Goal: Communication & Community: Answer question/provide support

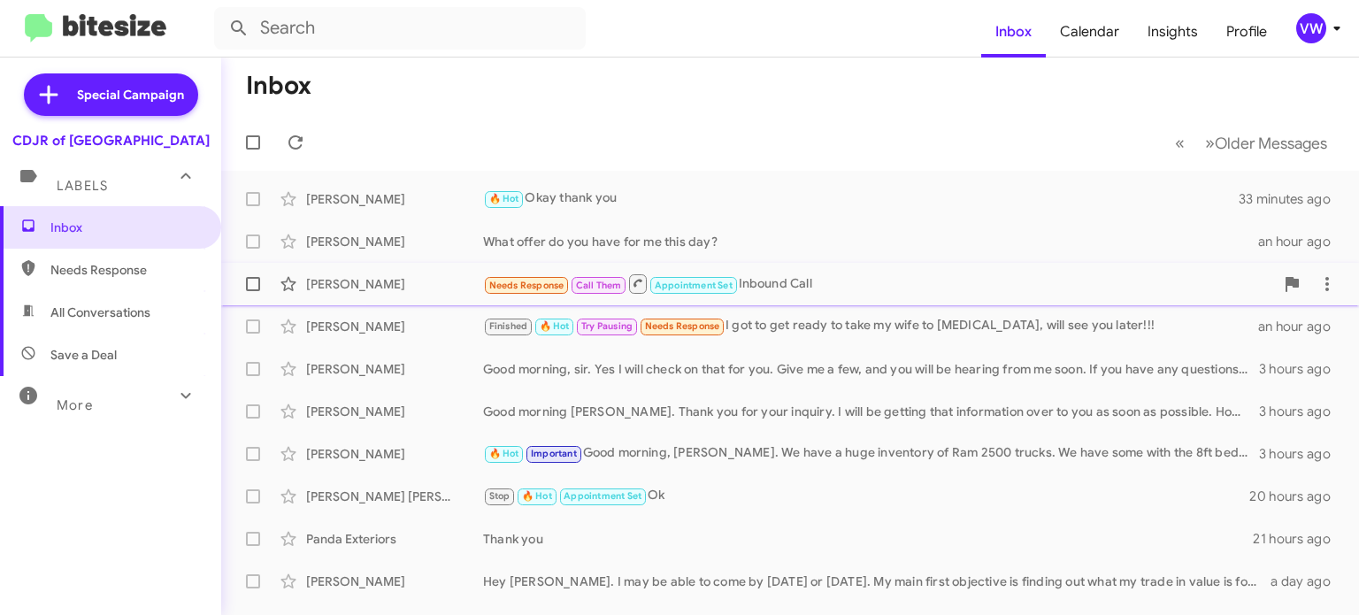
click at [535, 289] on span "Needs Response" at bounding box center [526, 286] width 75 height 12
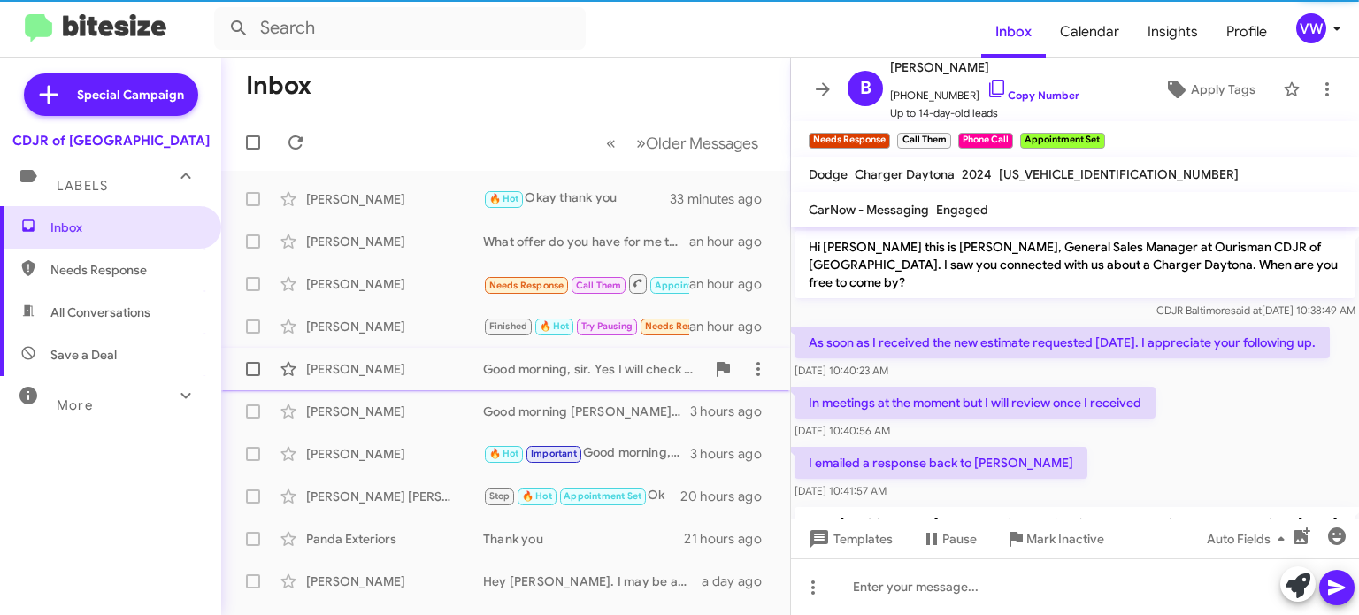
scroll to position [471, 0]
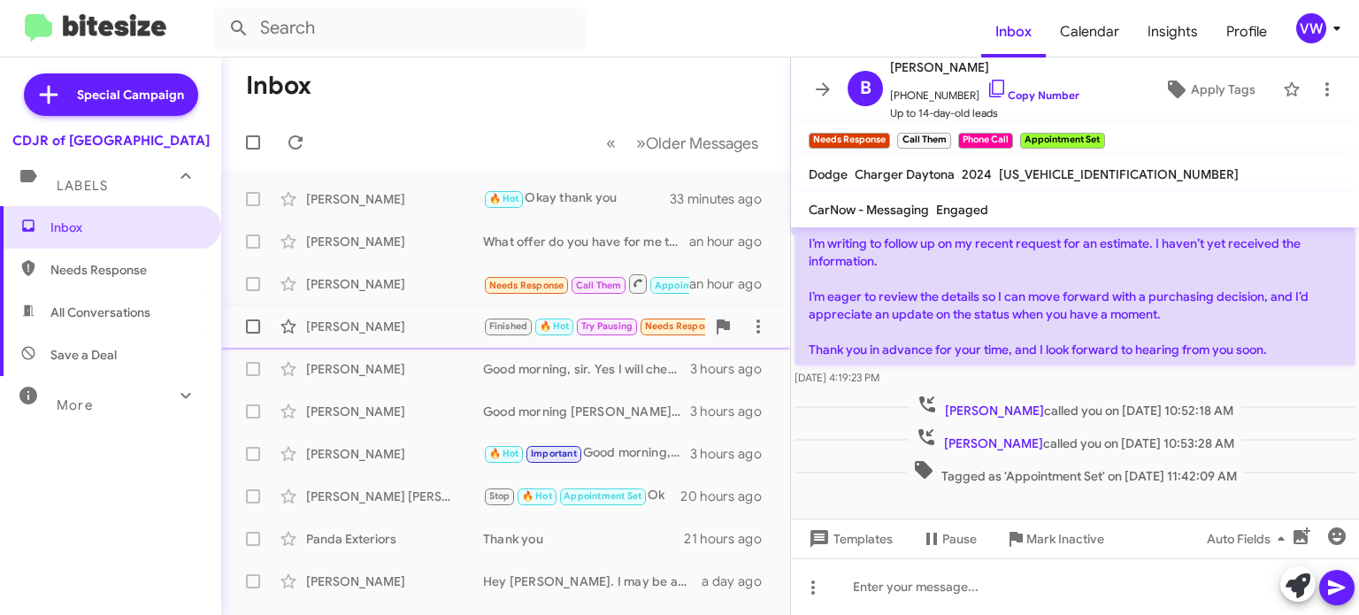
click at [529, 328] on small "Finished" at bounding box center [508, 327] width 47 height 17
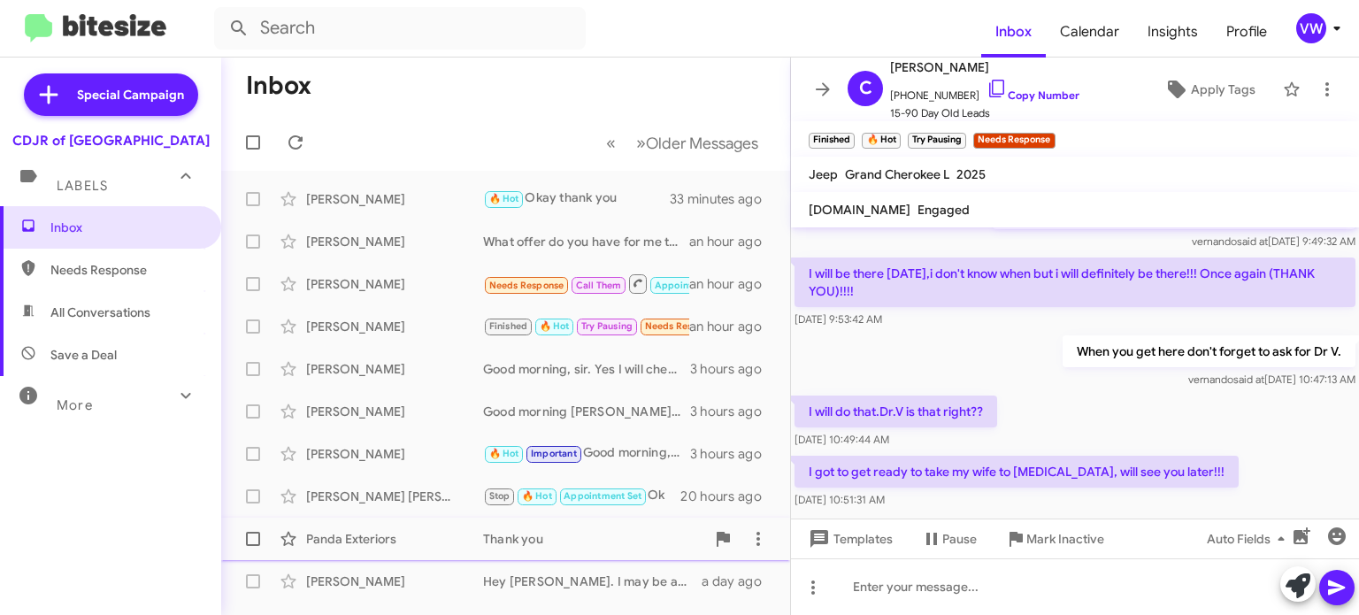
scroll to position [241, 0]
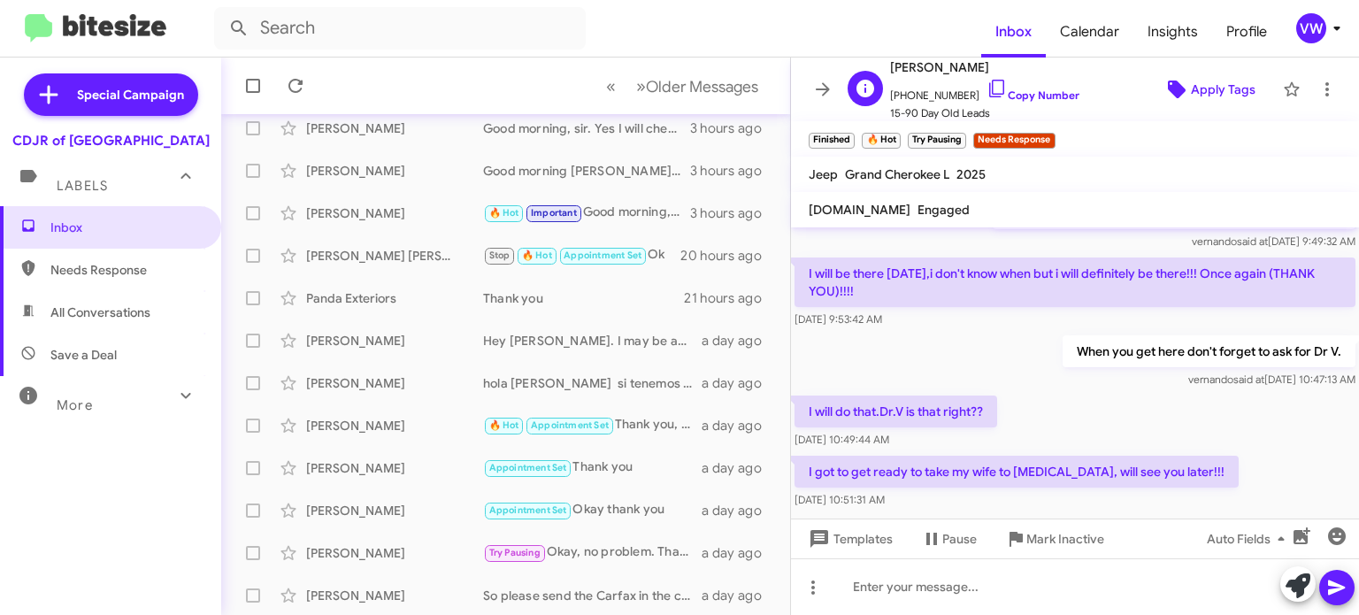
click at [1204, 87] on span "Apply Tags" at bounding box center [1223, 89] width 65 height 32
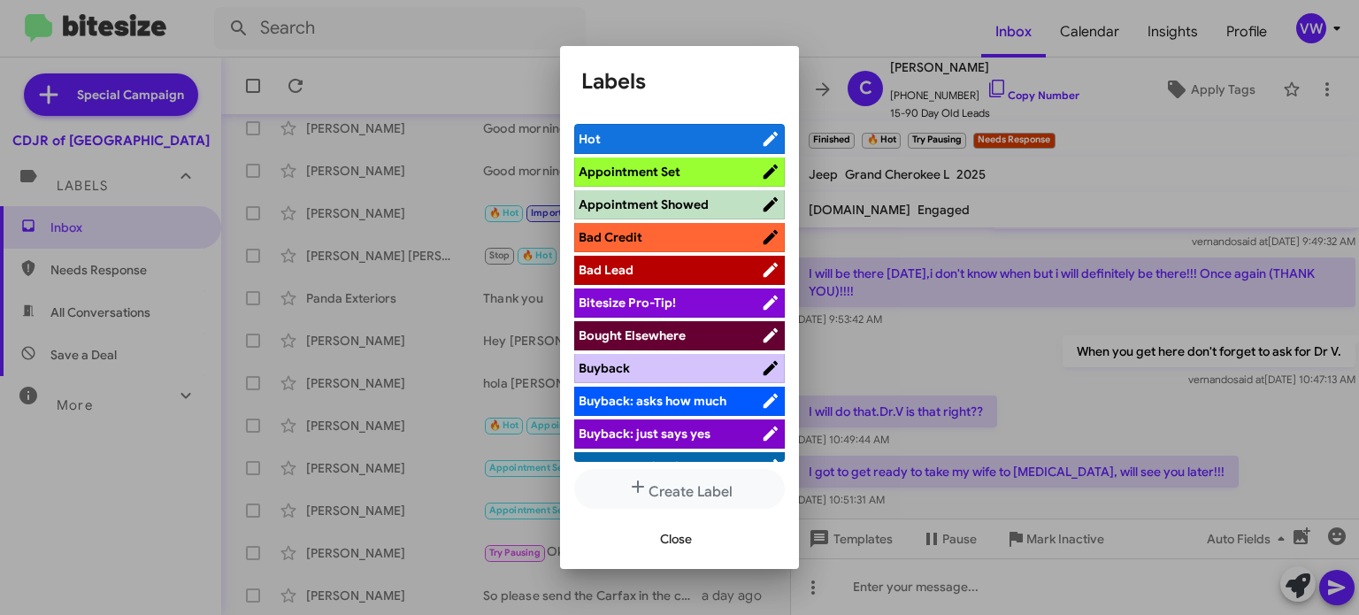
click at [745, 169] on span "Appointment Set" at bounding box center [670, 172] width 182 height 18
click at [748, 137] on icon at bounding box center [748, 138] width 17 height 21
click at [746, 124] on li "Hot" at bounding box center [679, 139] width 211 height 30
click at [746, 134] on span "Hot" at bounding box center [670, 139] width 182 height 18
click at [678, 540] on span "Close" at bounding box center [676, 539] width 32 height 32
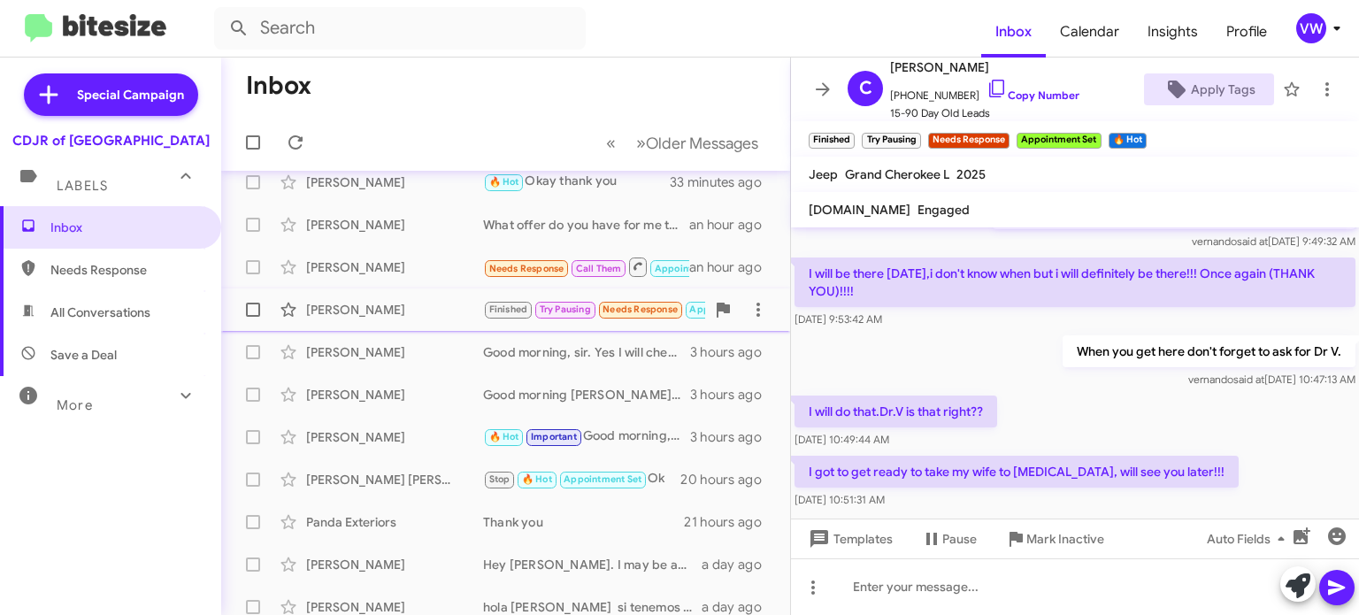
scroll to position [13, 0]
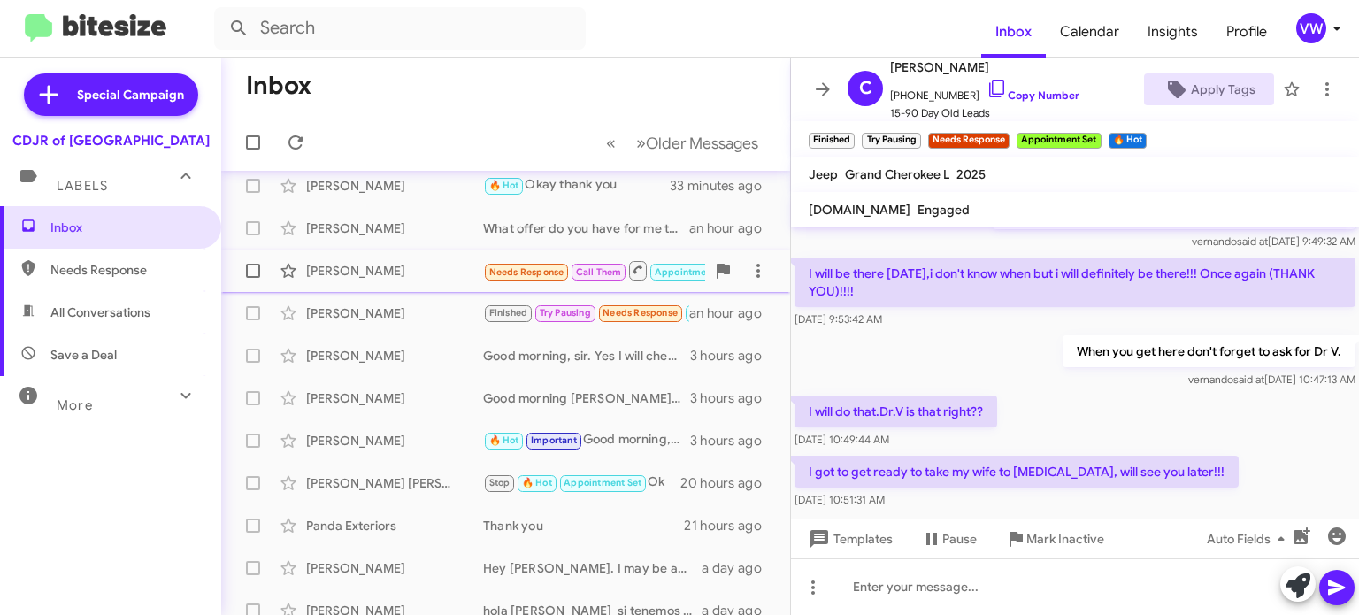
click at [557, 273] on span "Needs Response" at bounding box center [526, 272] width 75 height 12
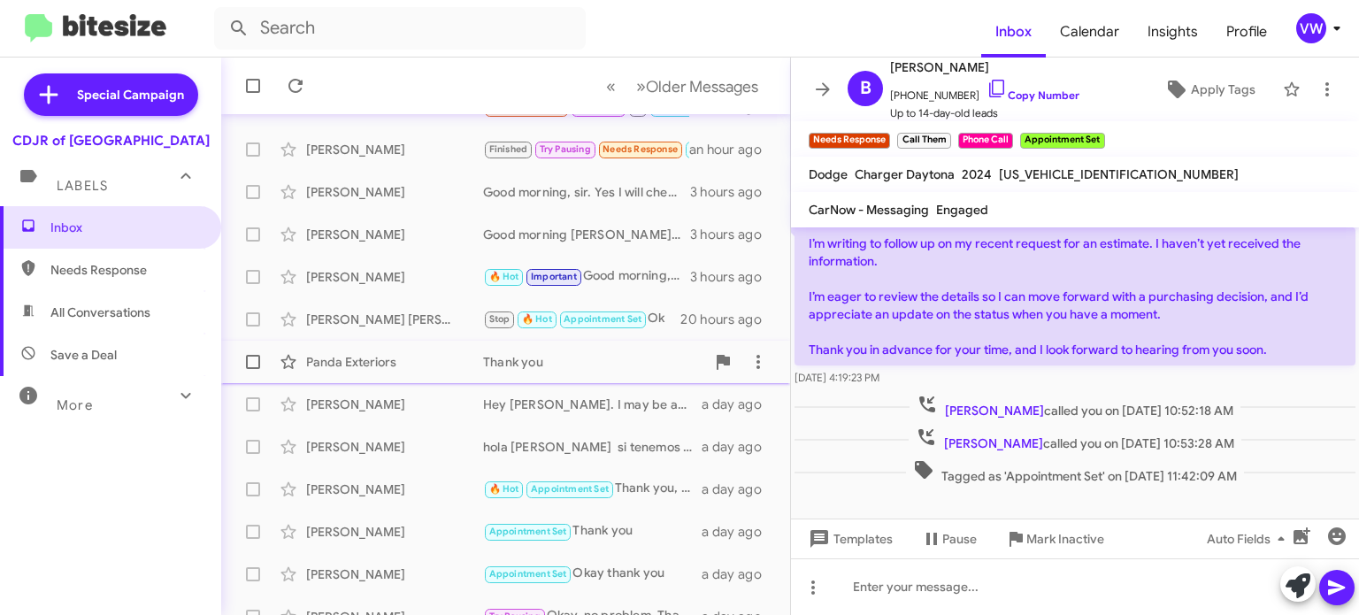
scroll to position [179, 0]
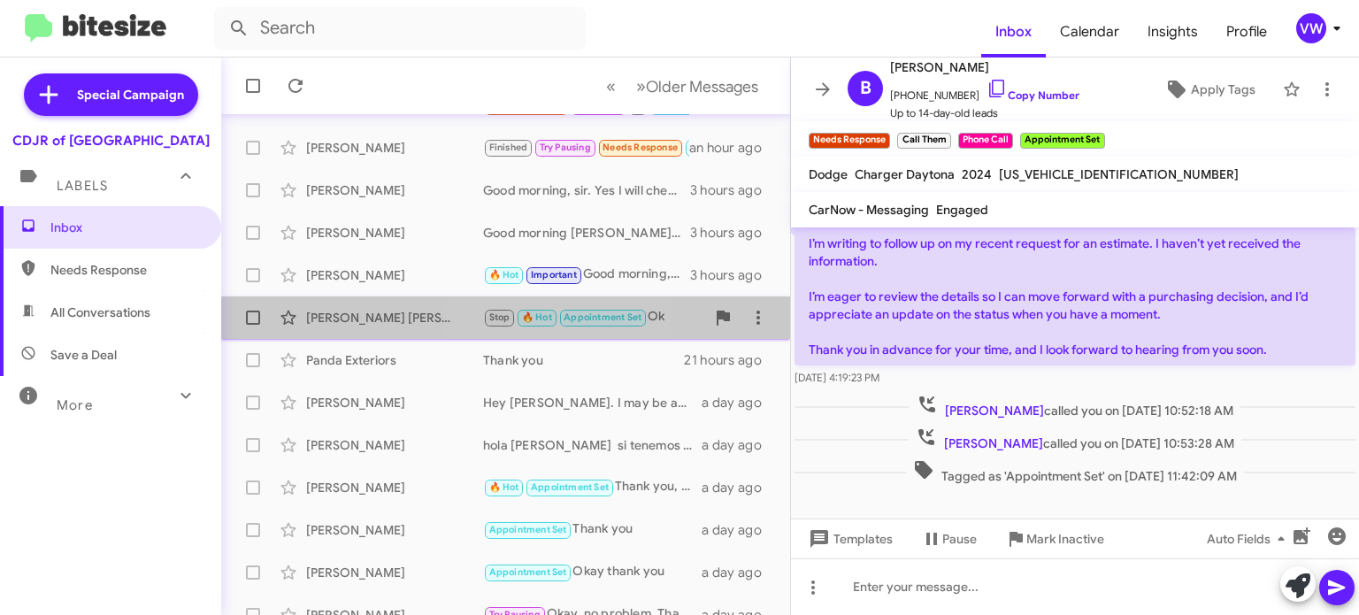
click at [546, 325] on small "🔥 Hot" at bounding box center [537, 318] width 38 height 17
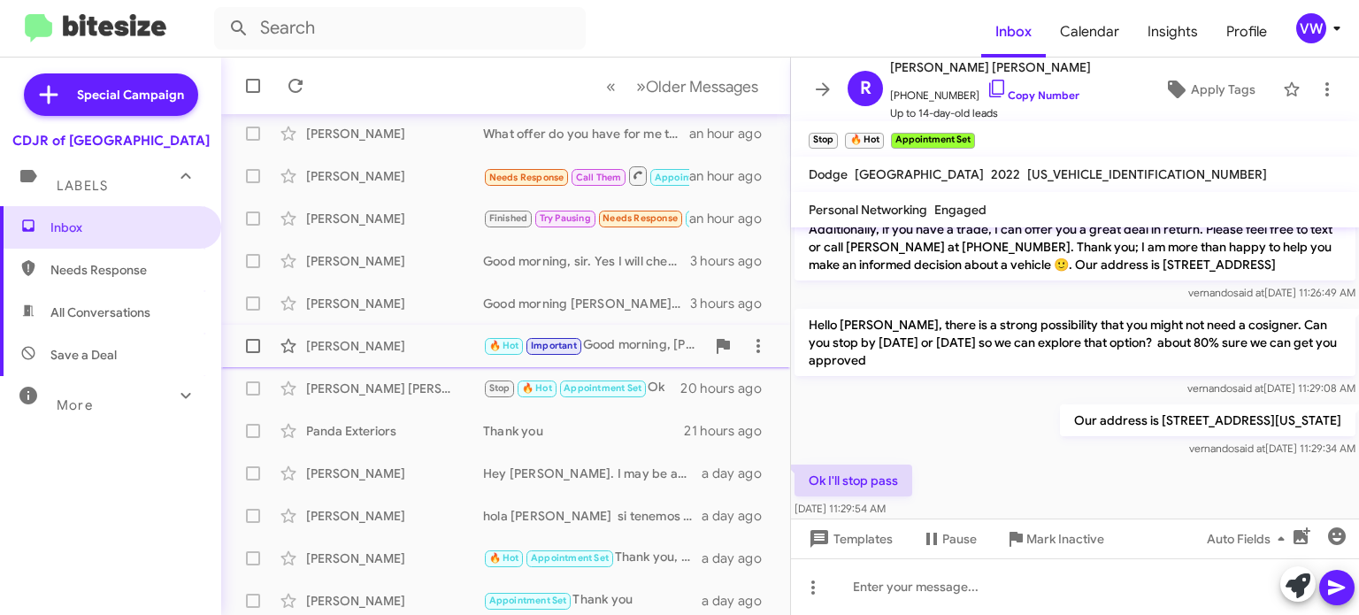
scroll to position [120, 0]
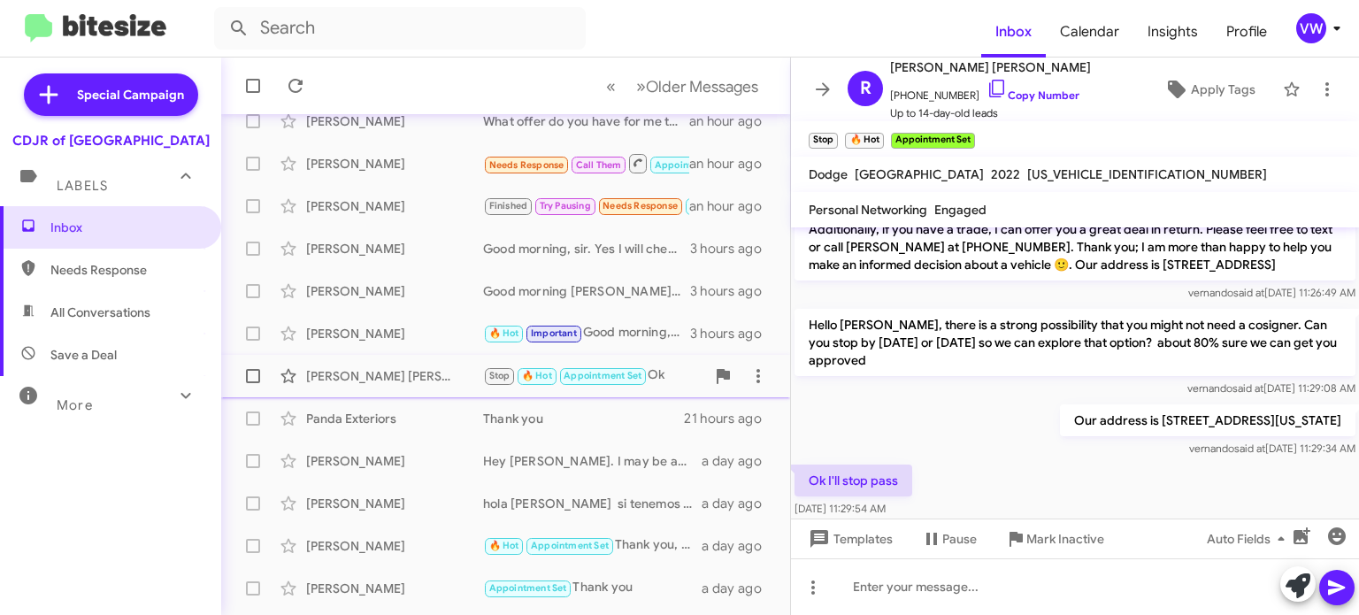
click at [341, 378] on div "[PERSON_NAME] [PERSON_NAME]" at bounding box center [394, 376] width 177 height 18
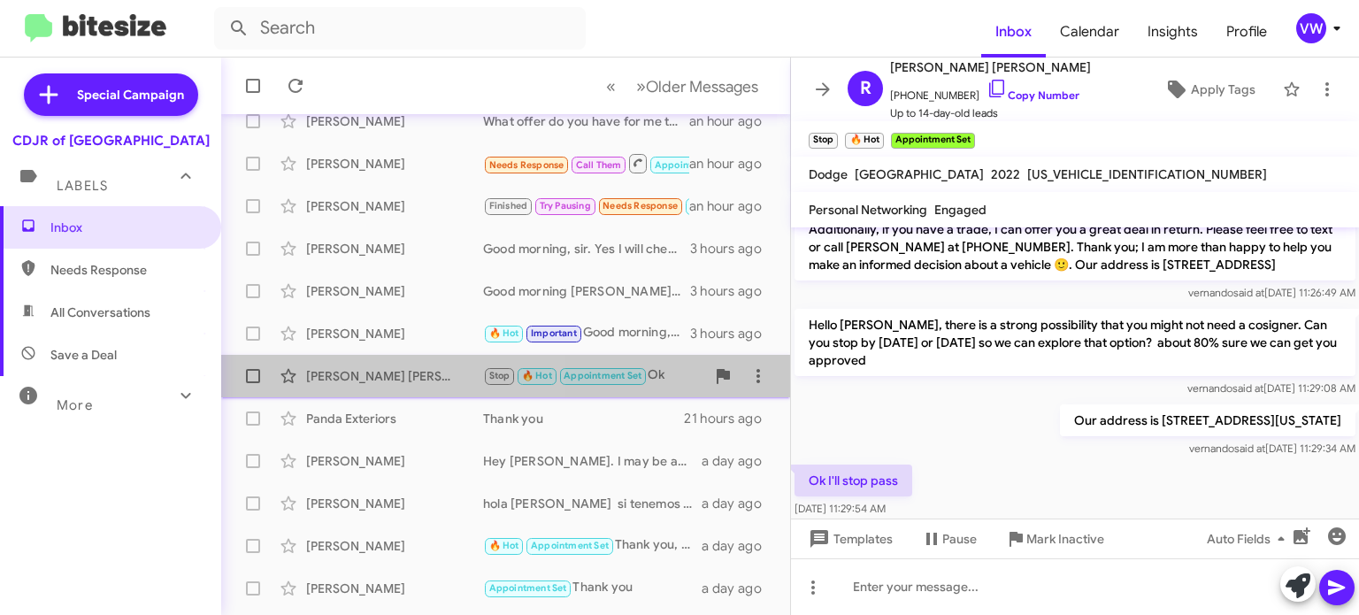
click at [341, 371] on div "[PERSON_NAME] [PERSON_NAME]" at bounding box center [394, 376] width 177 height 18
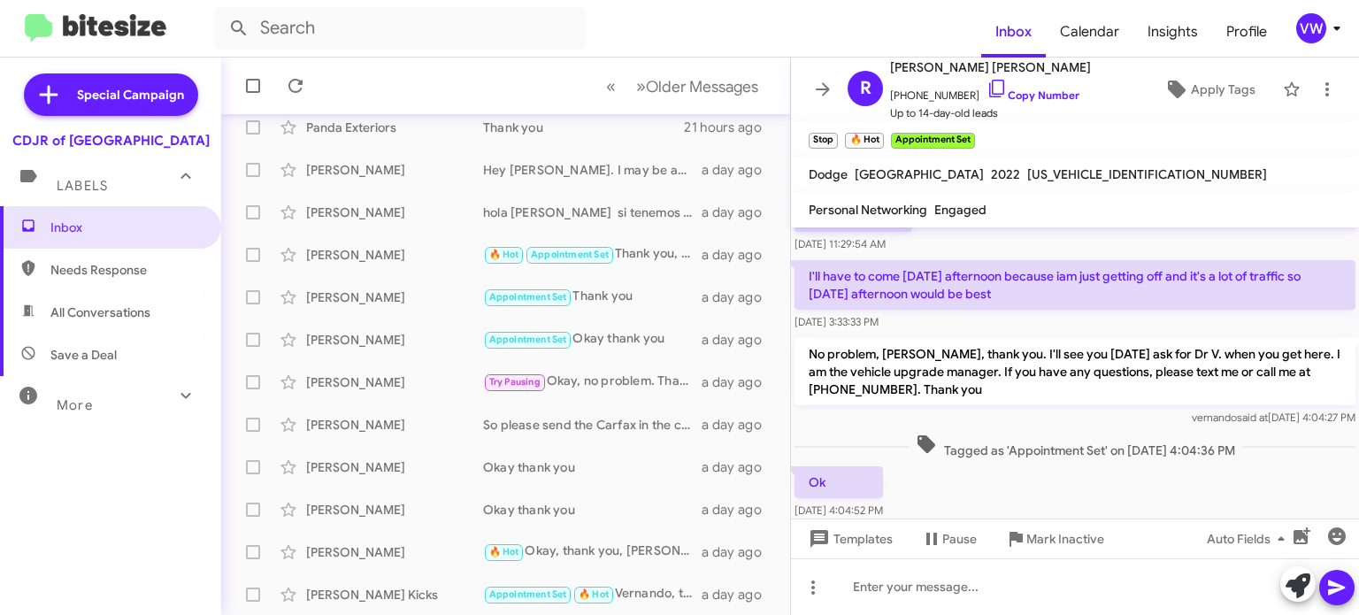
scroll to position [488, 0]
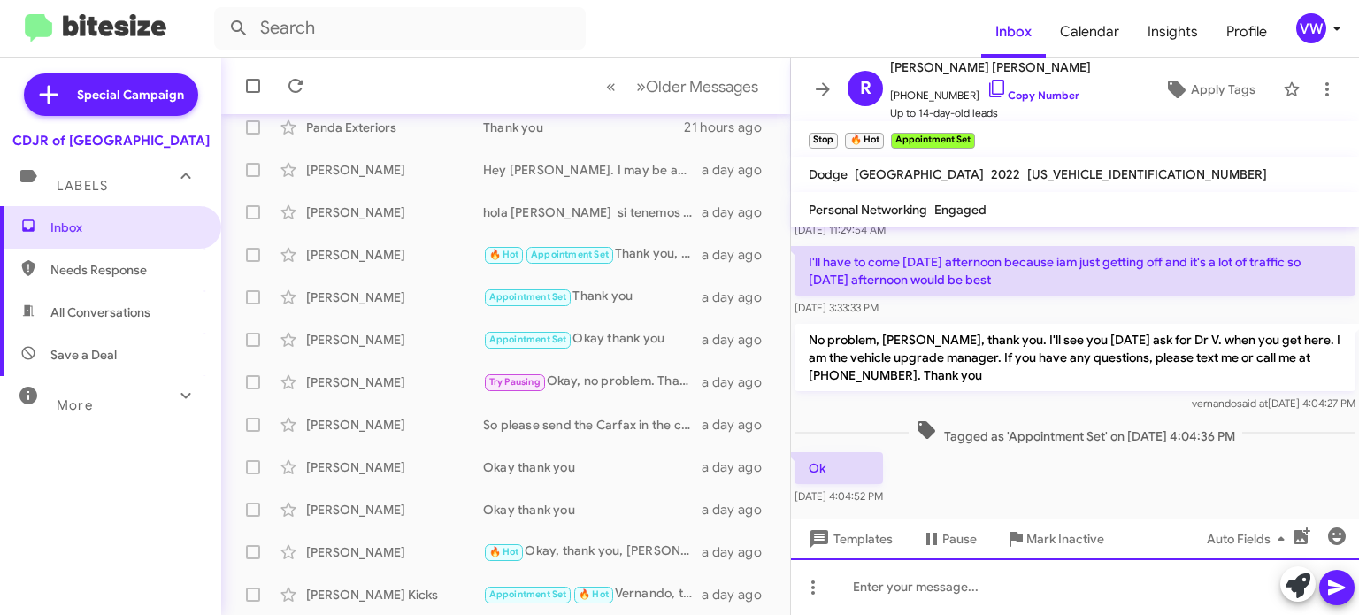
click at [926, 587] on div at bounding box center [1075, 586] width 568 height 57
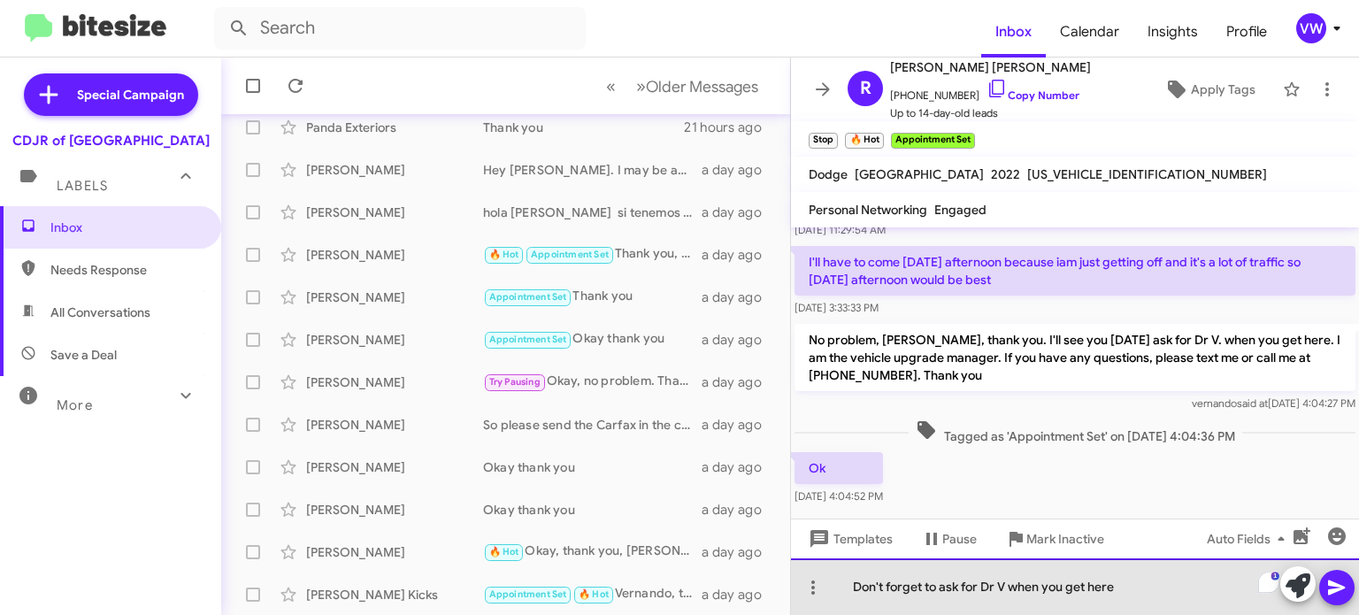
click at [837, 585] on div "Don't forget to ask for Dr V when you get here" at bounding box center [1075, 586] width 568 height 57
click at [927, 582] on div "Hello Mr Me Don't forget to ask for Dr V when you get here" at bounding box center [1075, 586] width 568 height 57
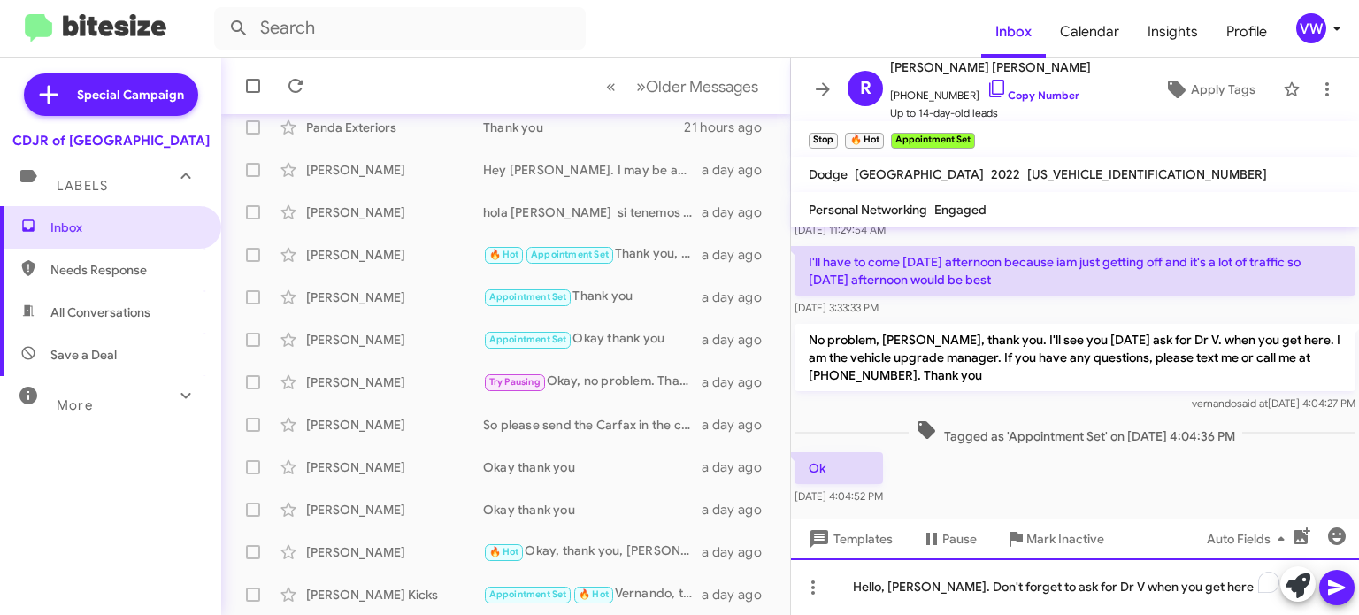
click at [1079, 584] on div "Hello, Mr Lee. Don't forget to ask for Dr V when you get here" at bounding box center [1075, 586] width 568 height 57
click at [1094, 586] on div "Hello, Mr Lee. Don't forget to ask for Dr. V when you get here" at bounding box center [1075, 586] width 568 height 57
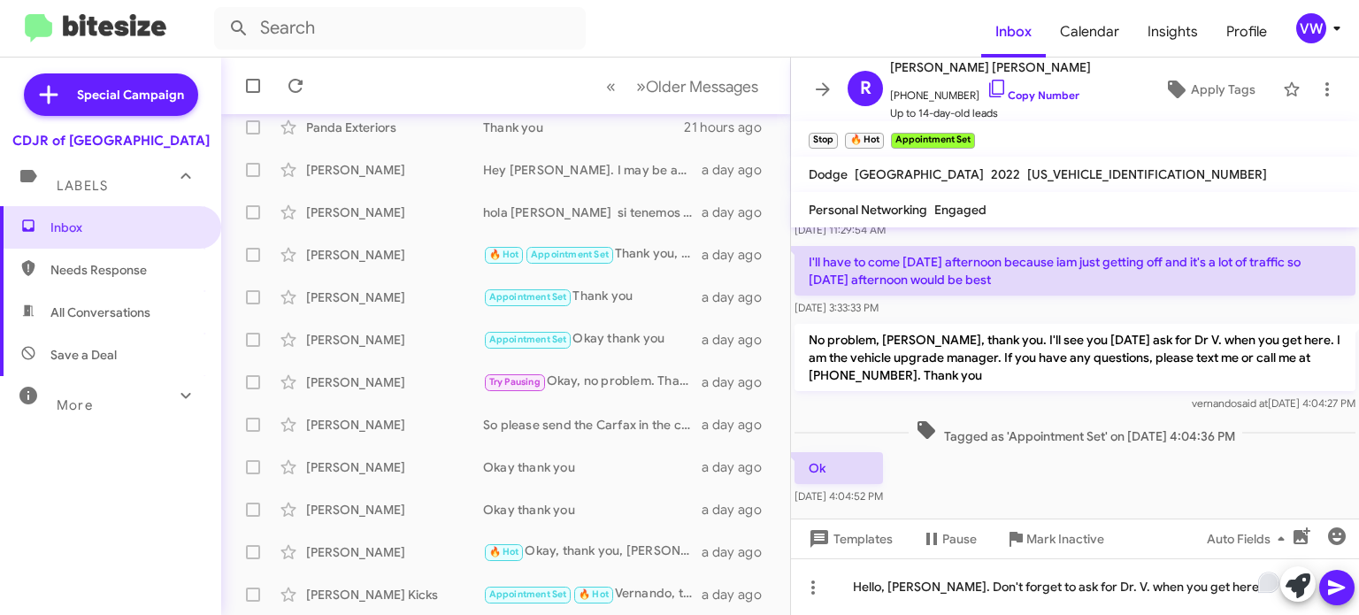
click at [1266, 572] on div "Open Grammarly." at bounding box center [1269, 581] width 19 height 19
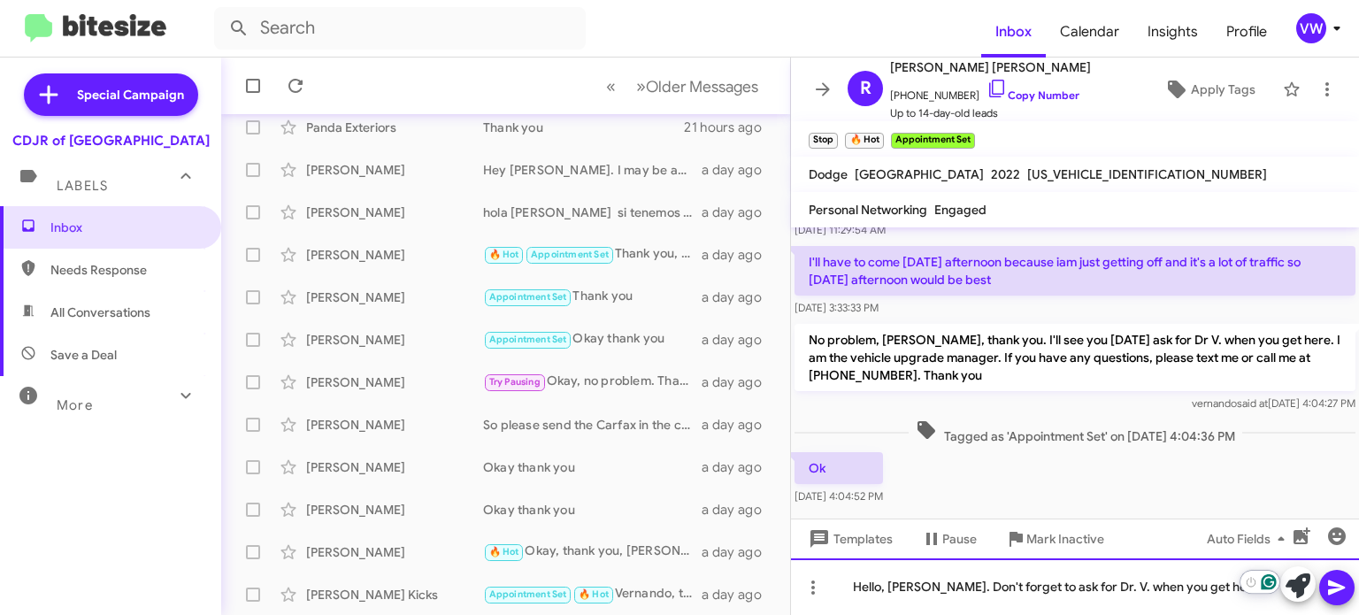
click at [1216, 583] on div "Hello, Mr Lee. Don't forget to ask for Dr. V. when you get here" at bounding box center [1075, 586] width 568 height 57
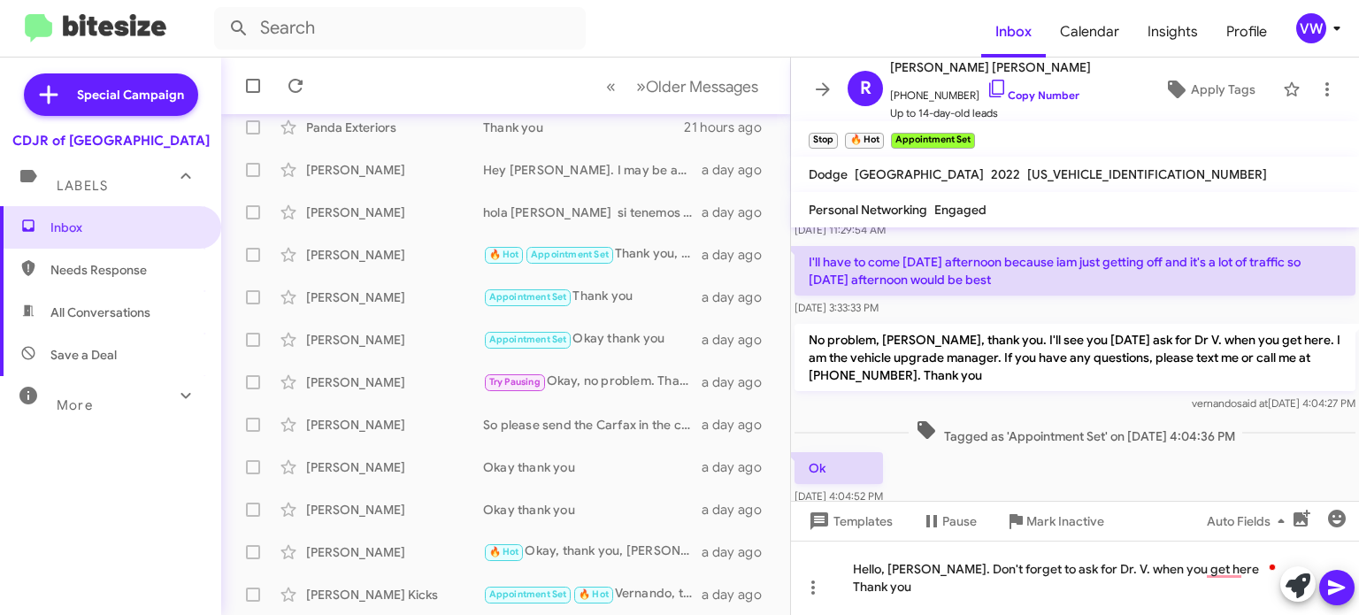
click at [1213, 500] on mat-tooltip-component "Auto Fields (Ctrl+Shift+A)" at bounding box center [1250, 496] width 142 height 53
click at [1345, 592] on icon at bounding box center [1336, 587] width 21 height 21
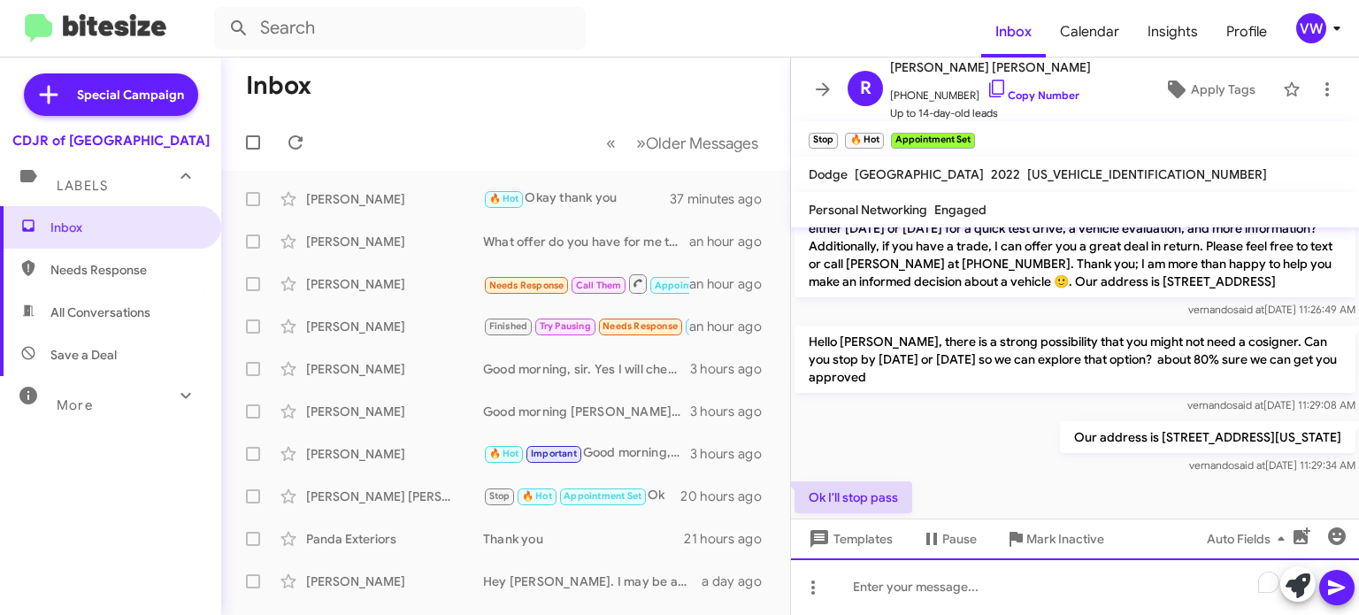
scroll to position [184, 0]
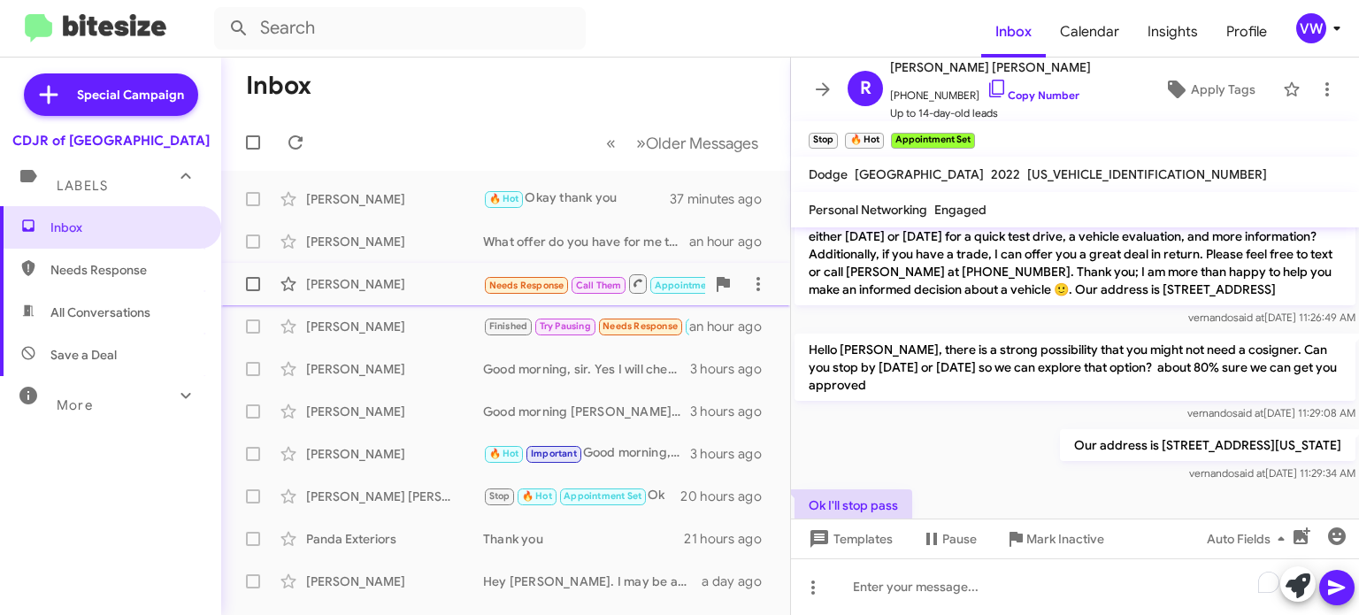
click at [541, 287] on span "Needs Response" at bounding box center [526, 286] width 75 height 12
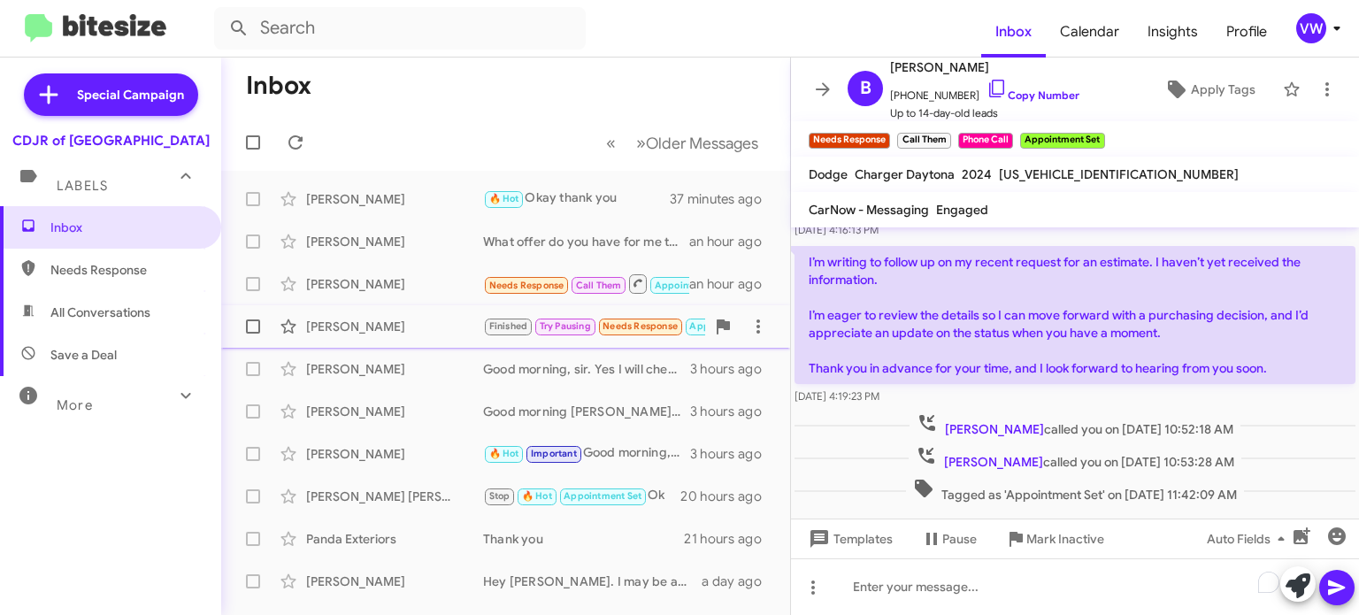
scroll to position [442, 0]
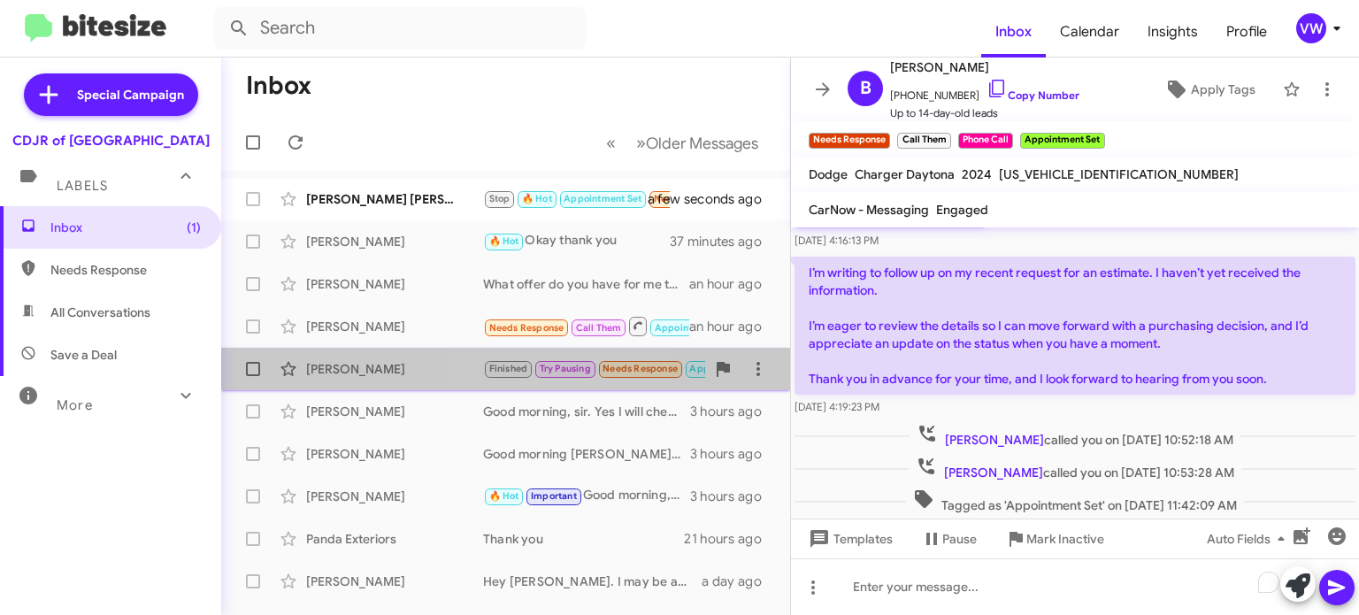
drag, startPoint x: 534, startPoint y: 369, endPoint x: 542, endPoint y: 364, distance: 9.6
click at [537, 368] on small "Try Pausing" at bounding box center [565, 369] width 60 height 17
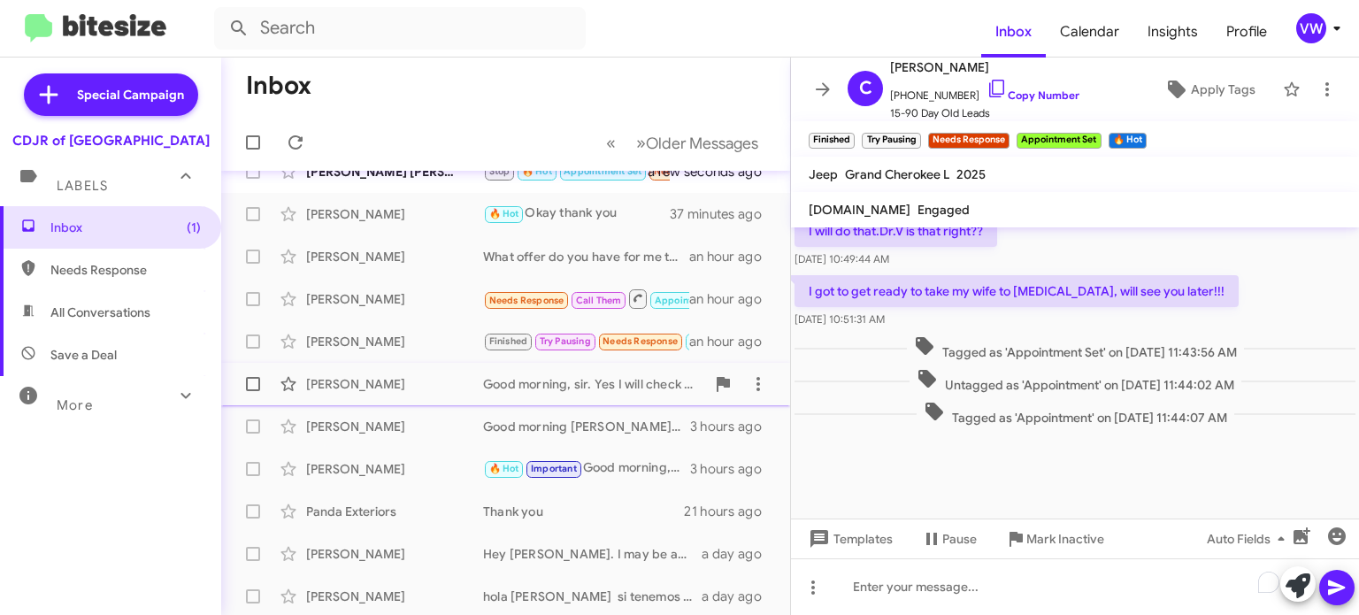
scroll to position [37, 0]
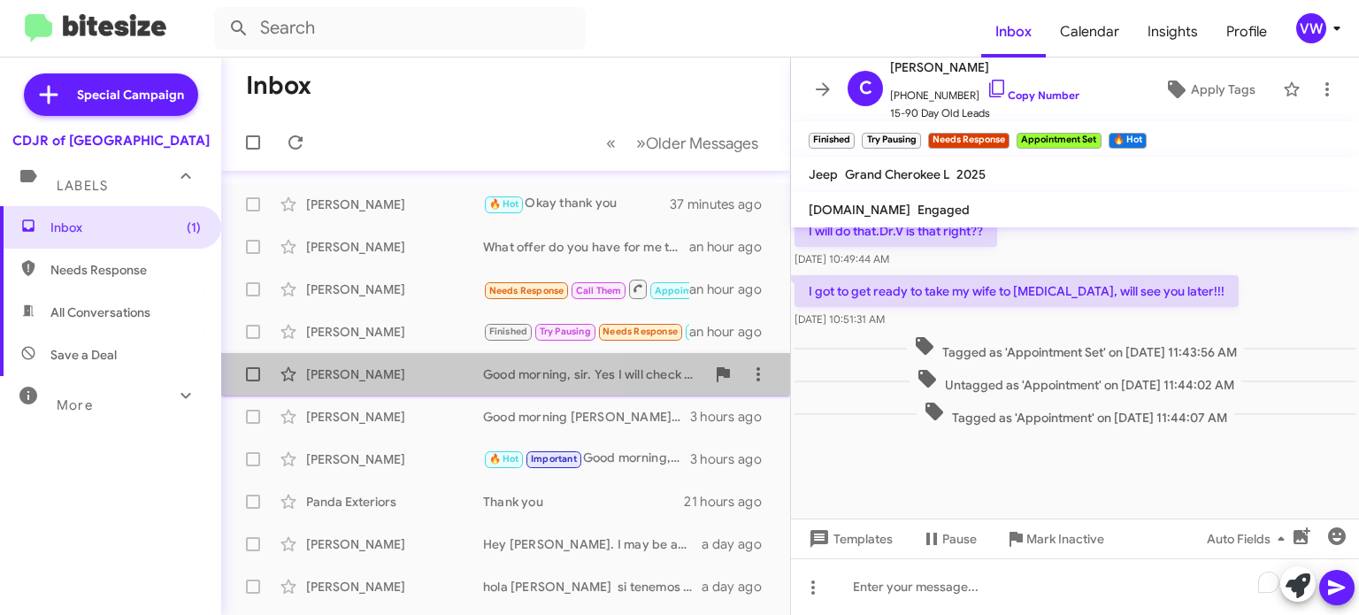
click at [371, 377] on div "[PERSON_NAME]" at bounding box center [394, 374] width 177 height 18
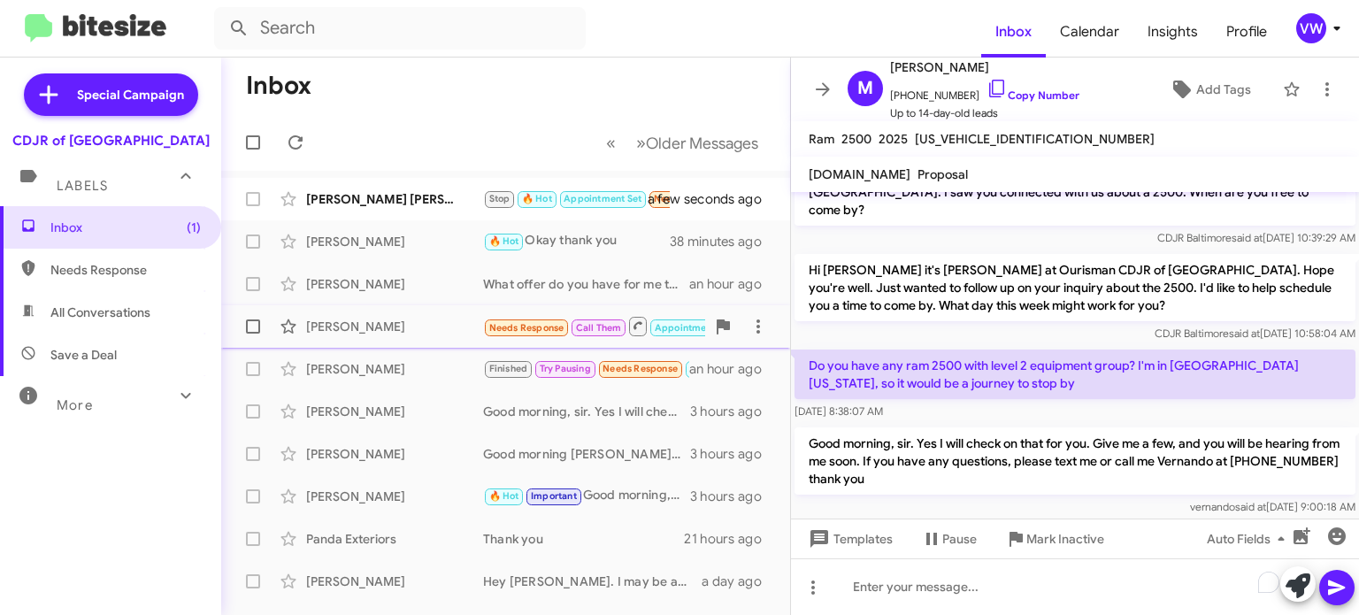
click at [507, 324] on span "Needs Response" at bounding box center [526, 328] width 75 height 12
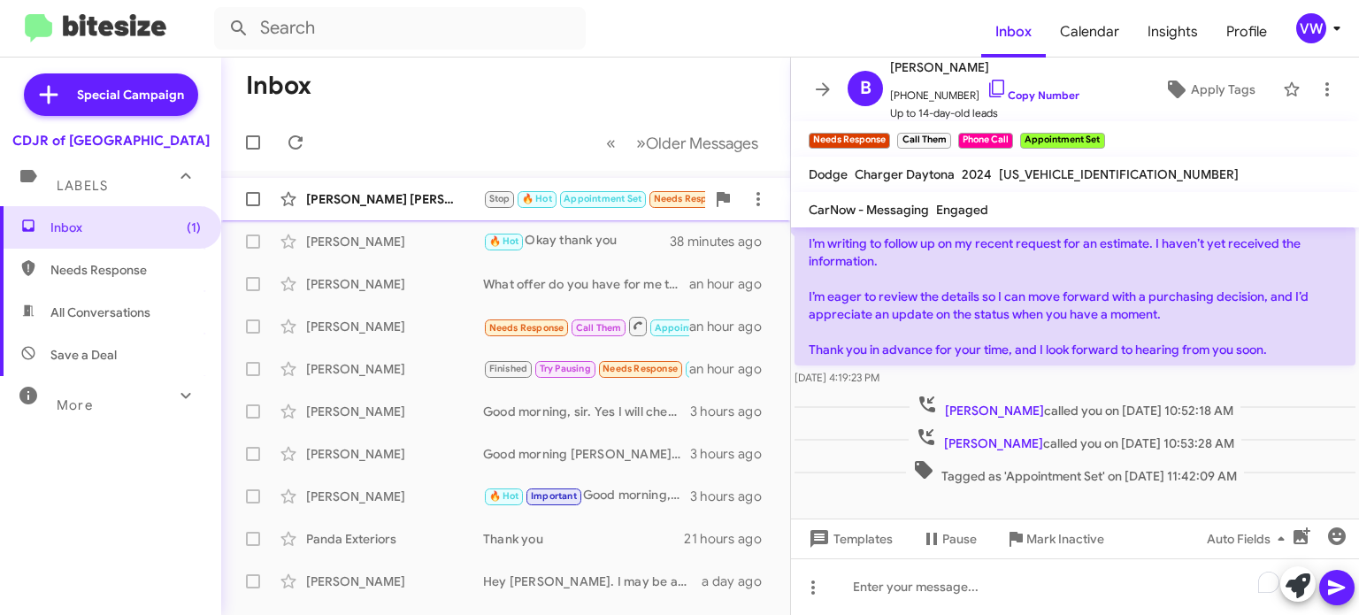
click at [582, 204] on span "Appointment Set" at bounding box center [603, 199] width 78 height 12
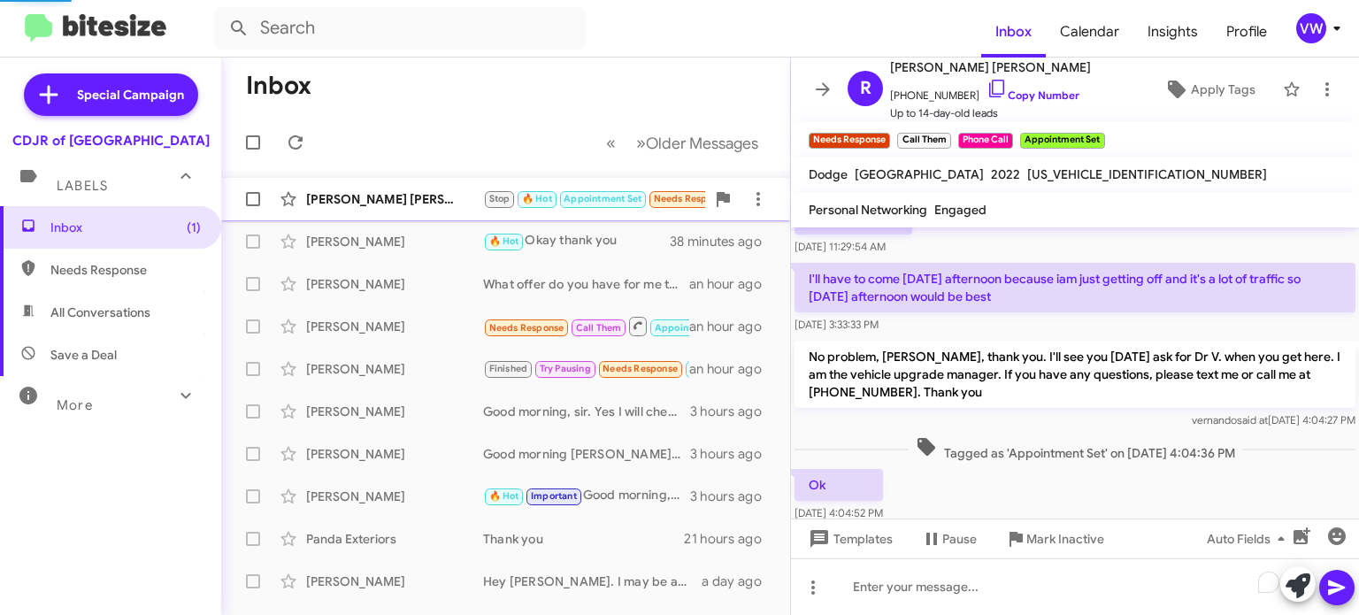
scroll to position [680, 0]
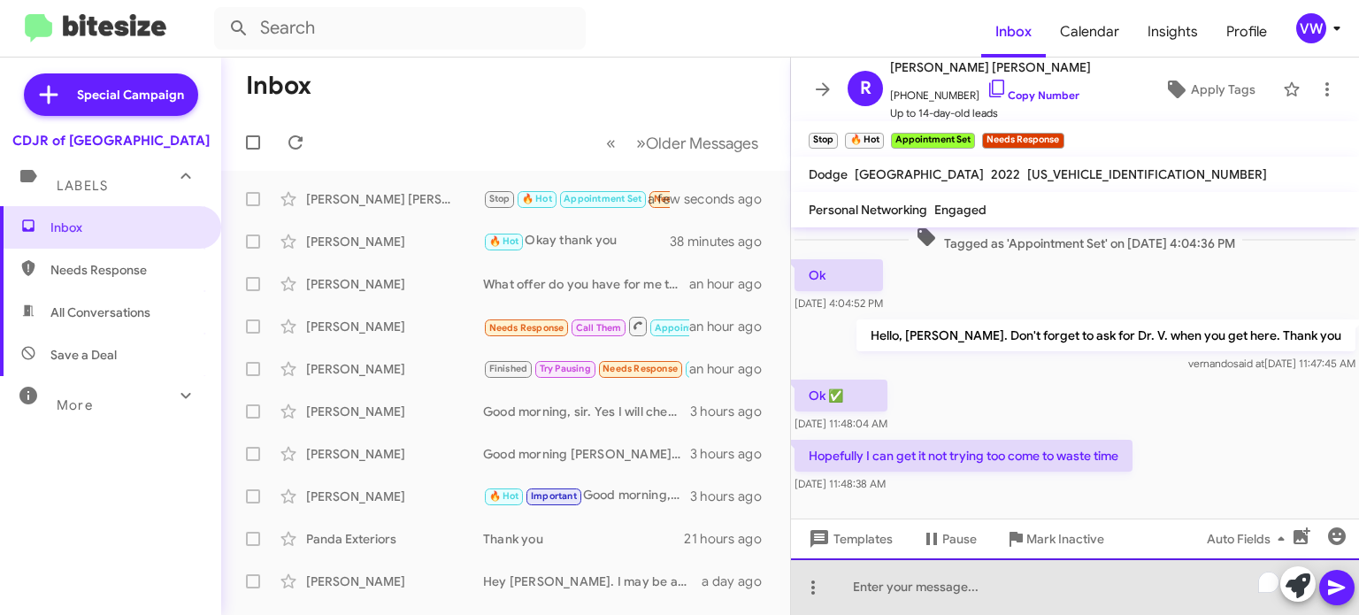
click at [909, 595] on div "To enrich screen reader interactions, please activate Accessibility in Grammarl…" at bounding box center [1075, 586] width 568 height 57
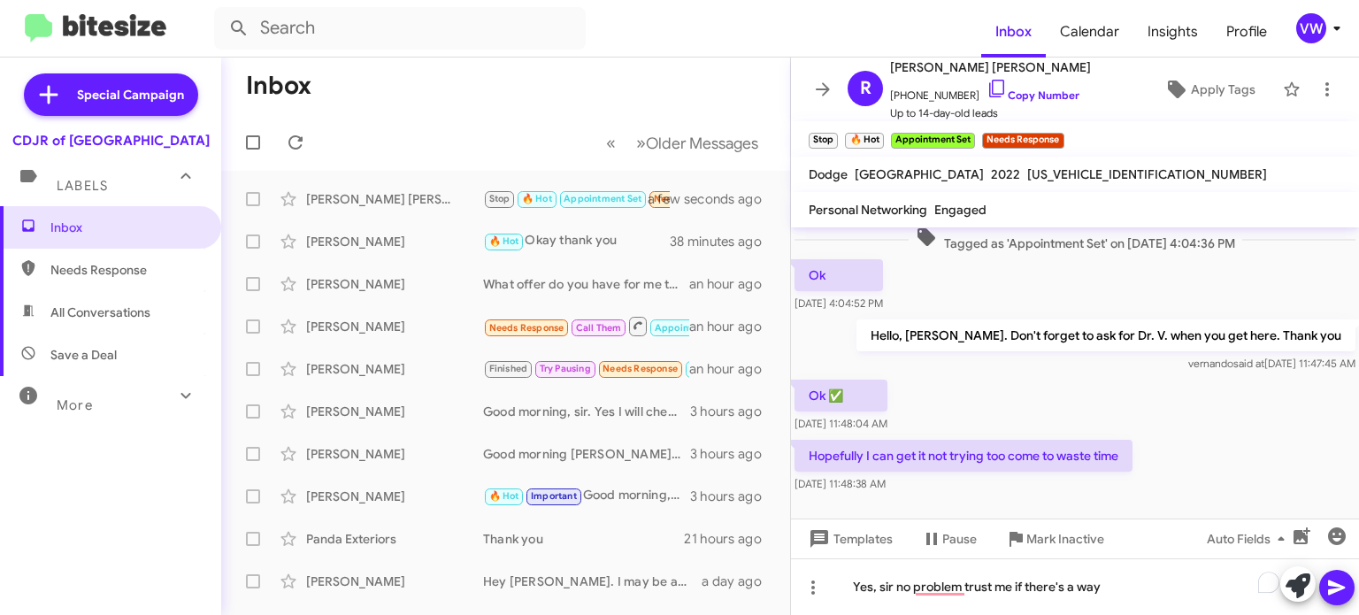
click at [918, 499] on div at bounding box center [1075, 525] width 568 height 58
click at [957, 496] on div at bounding box center [1075, 525] width 568 height 58
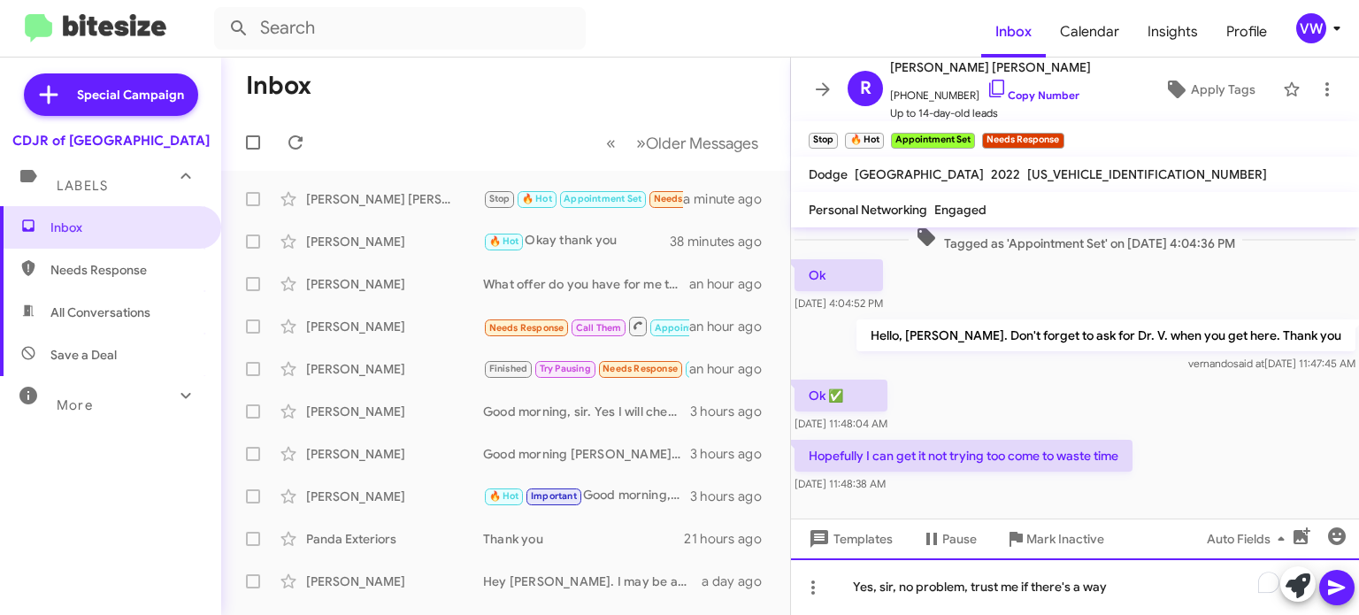
click at [1124, 585] on div "Yes, sir, no problem, trust me if there's a way" at bounding box center [1075, 586] width 568 height 57
click at [1131, 588] on div "Yes, sir, no problem, trust me if there's a way." at bounding box center [1075, 586] width 568 height 57
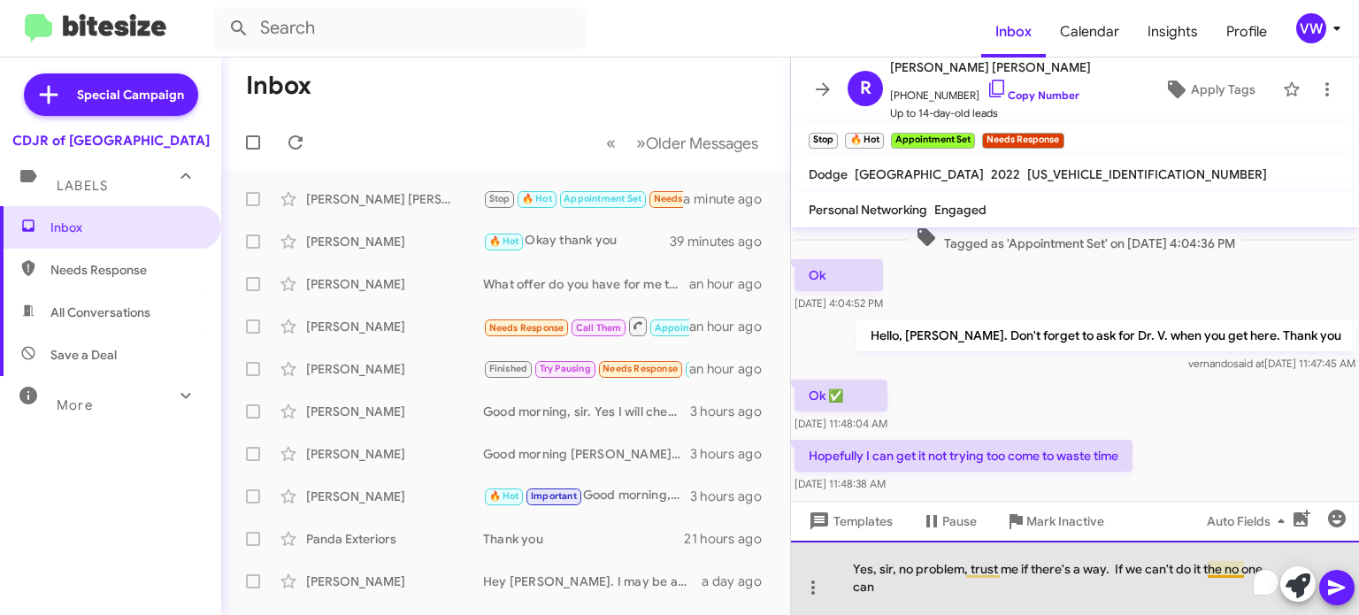
click at [1227, 569] on div "Yes, sir, no problem, trust me if there's a way. If we can't do it the no one c…" at bounding box center [1075, 578] width 568 height 74
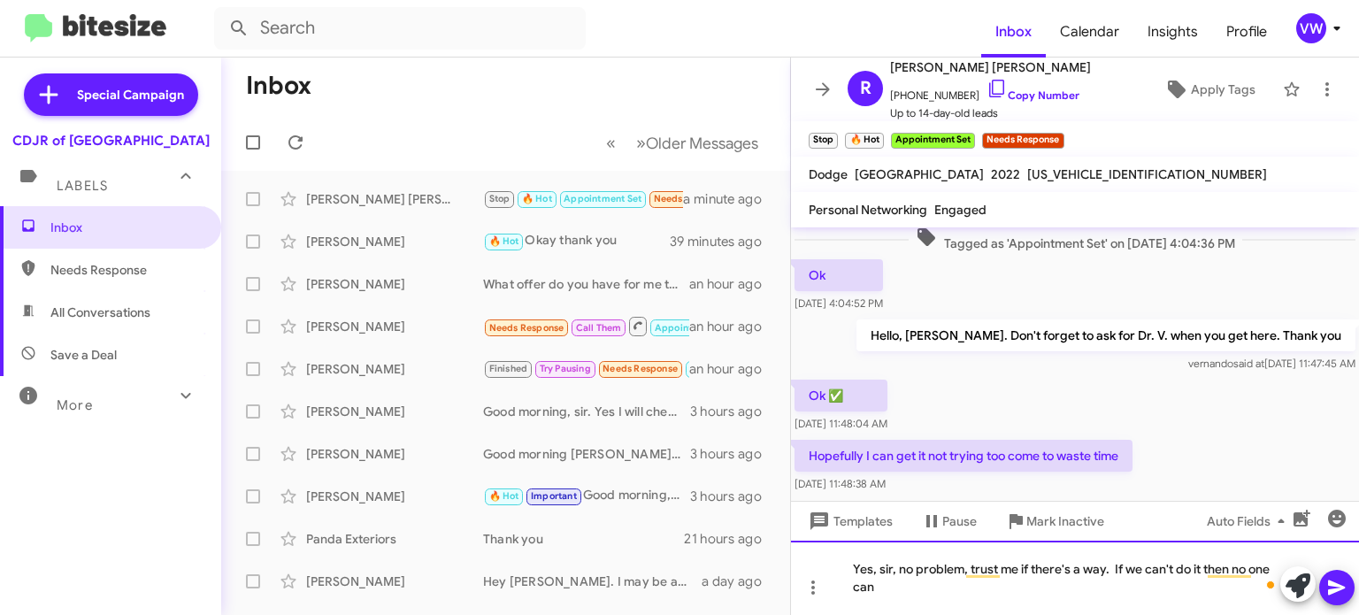
click at [907, 588] on div "Yes, sir, no problem, trust me if there's a way. If we can't do it then no one …" at bounding box center [1075, 578] width 568 height 74
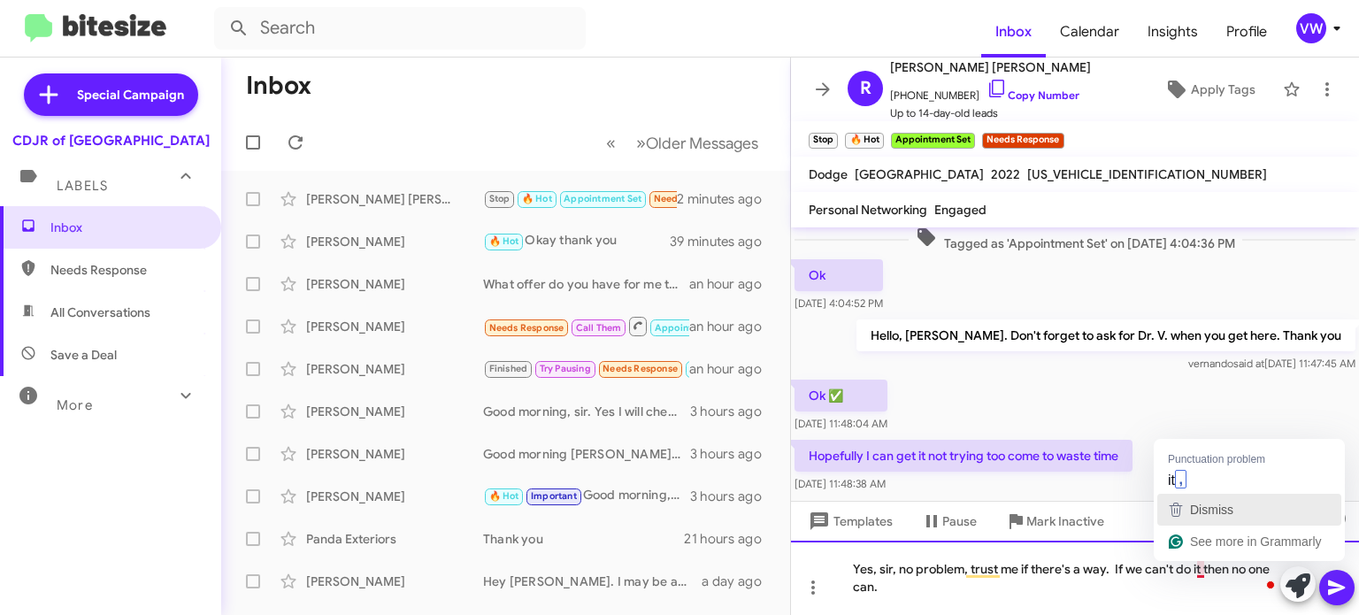
click at [1210, 503] on span "Dismiss" at bounding box center [1211, 510] width 43 height 14
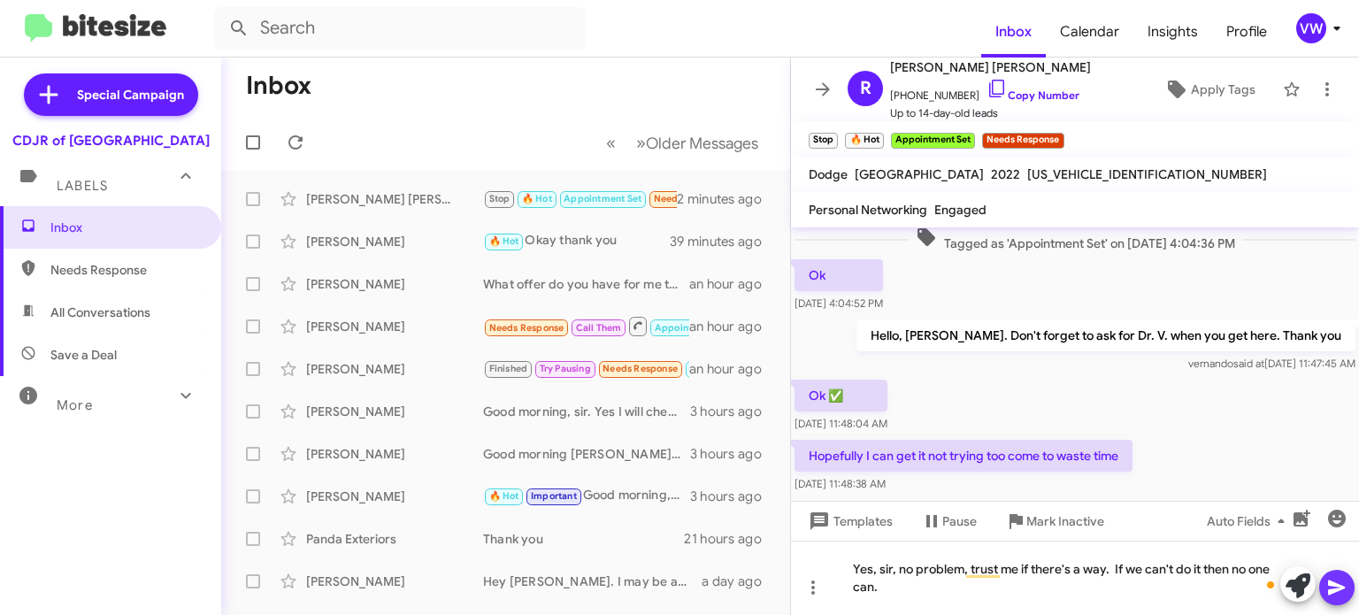
click at [1333, 586] on icon at bounding box center [1336, 587] width 17 height 15
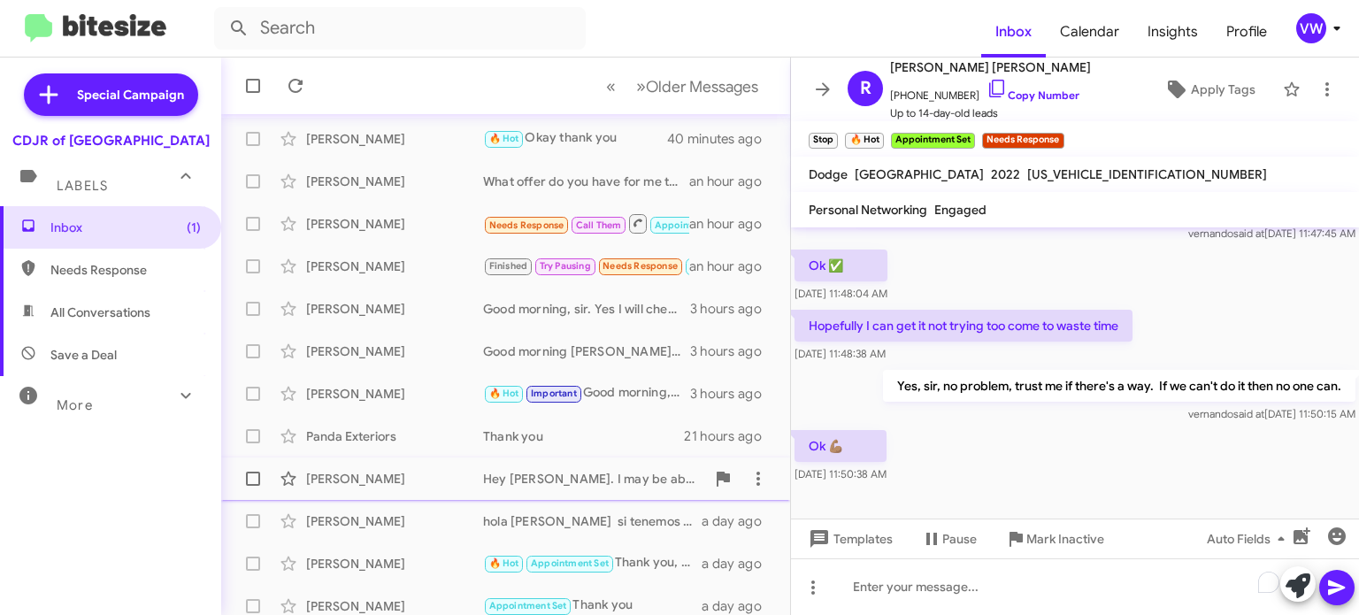
scroll to position [117, 0]
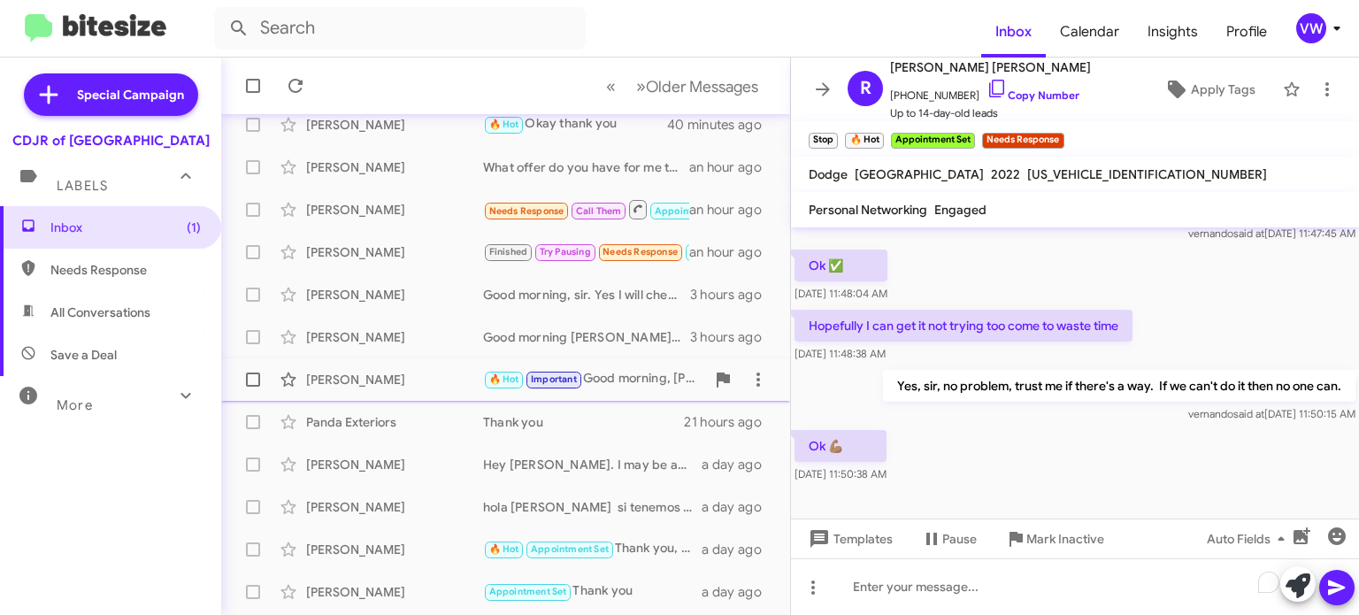
click at [547, 381] on span "Important" at bounding box center [554, 379] width 46 height 12
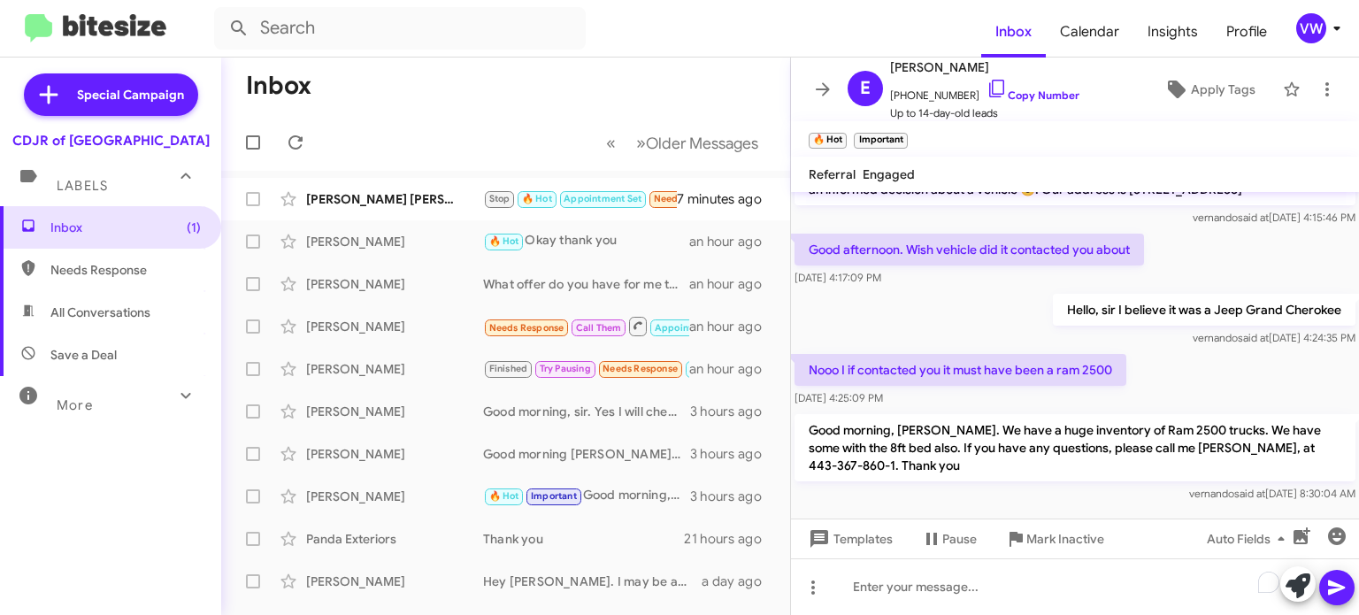
scroll to position [411, 0]
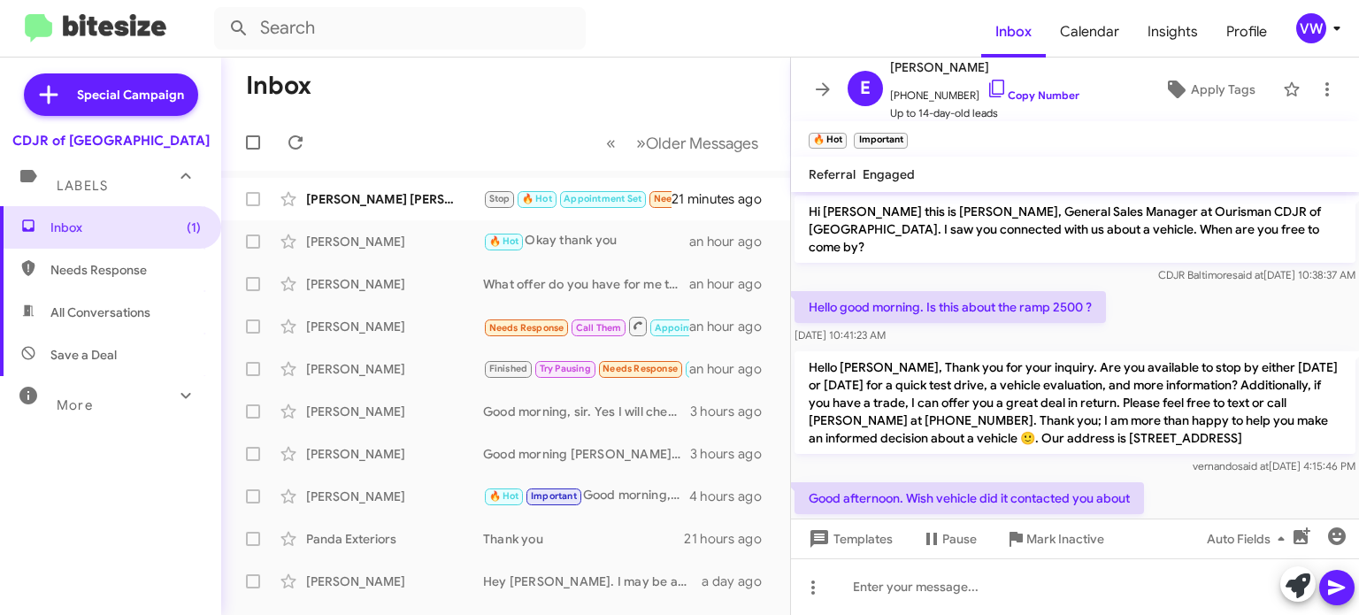
scroll to position [249, 0]
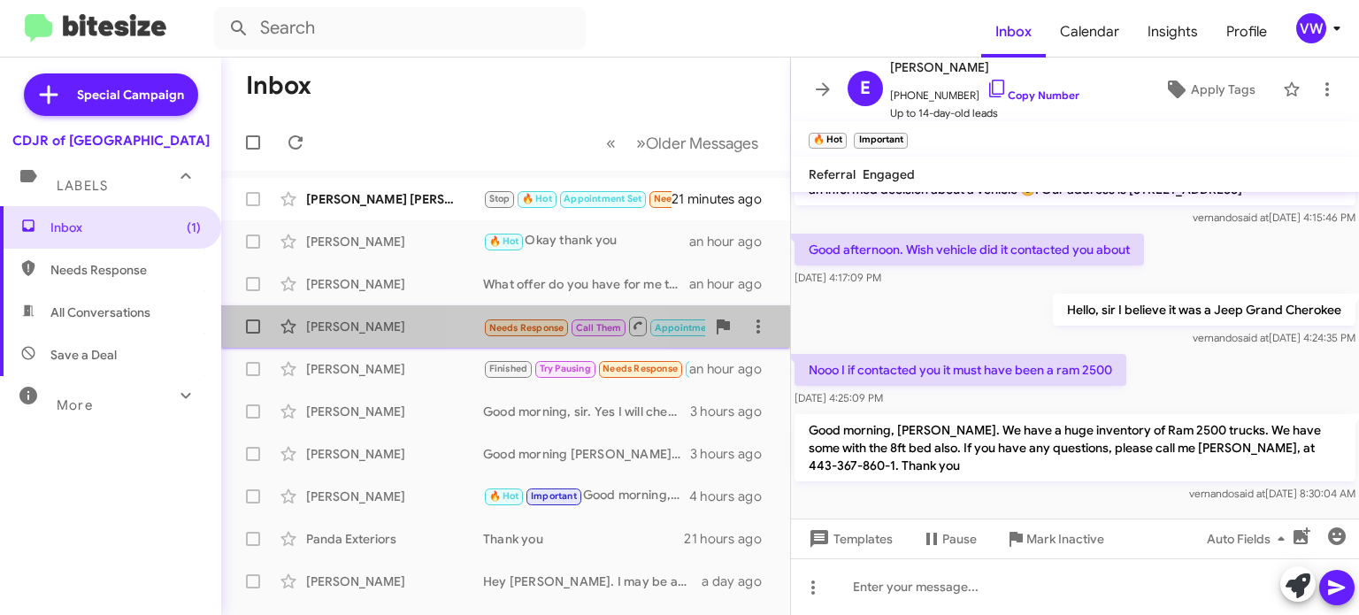
click at [552, 326] on span "Needs Response" at bounding box center [526, 328] width 75 height 12
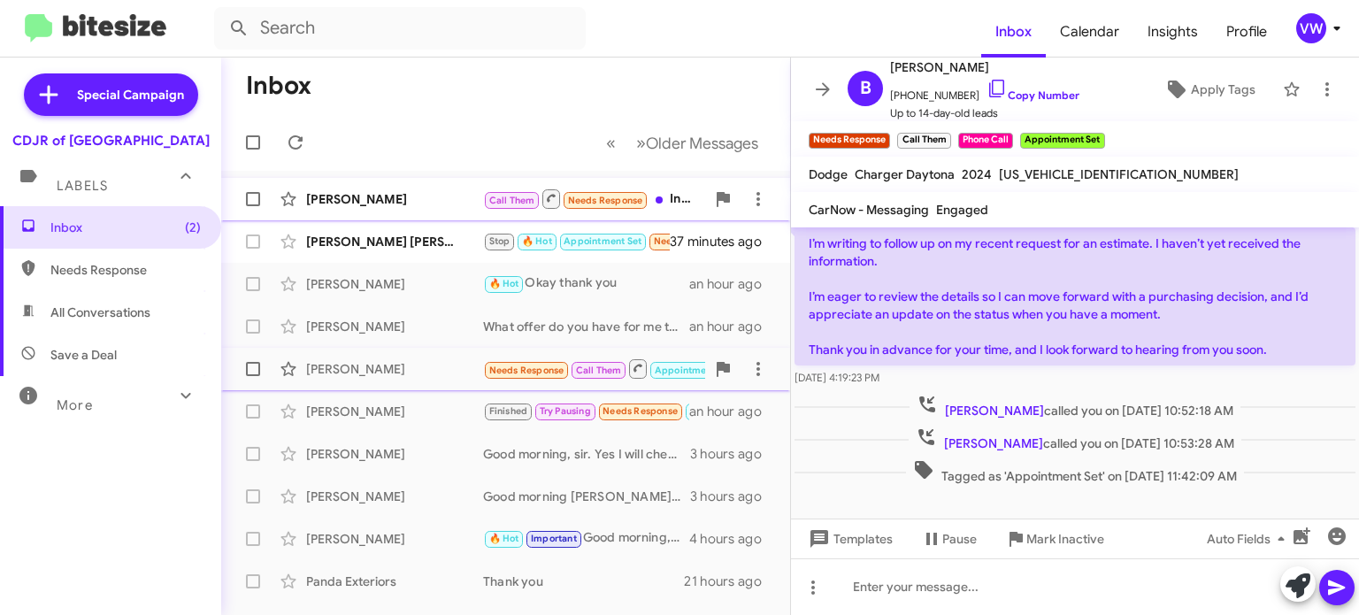
click at [580, 203] on span "Needs Response" at bounding box center [605, 201] width 75 height 12
